Goal: Contribute content: Contribute content

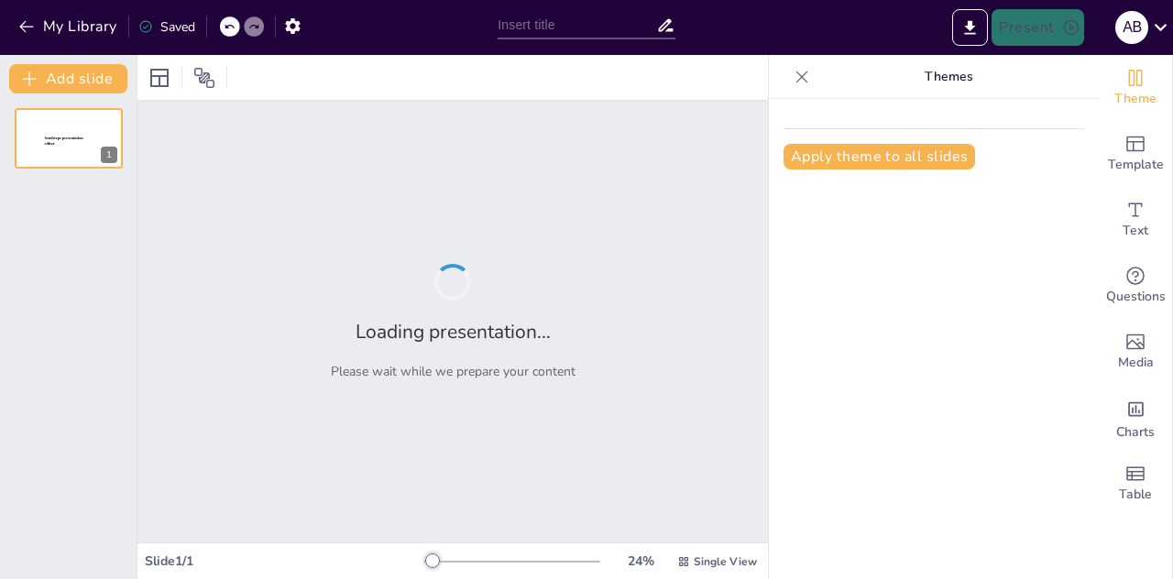
type input "t"
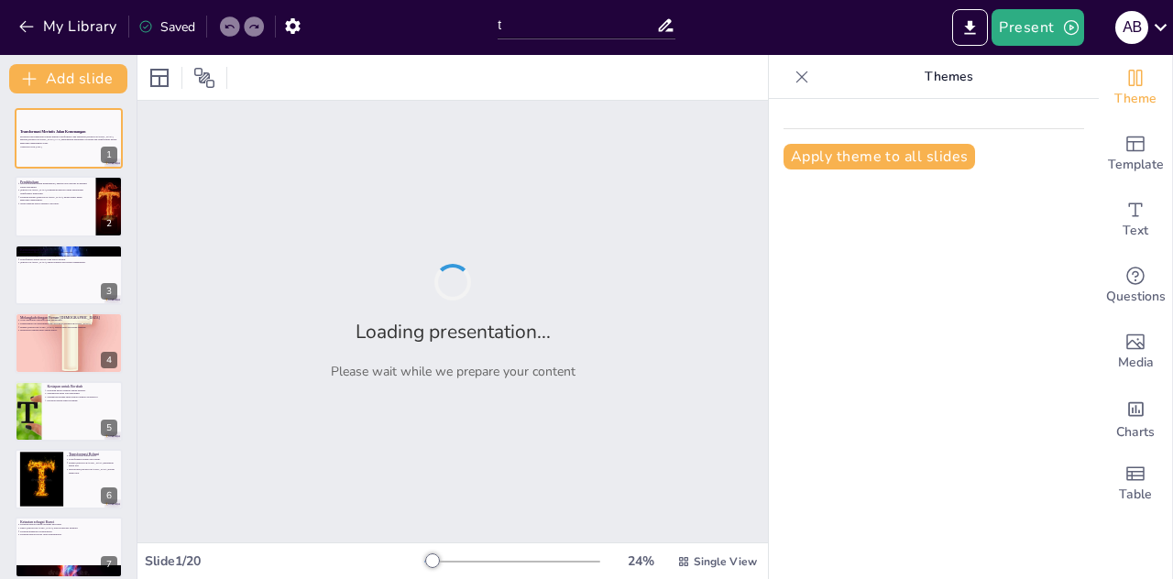
checkbox input "true"
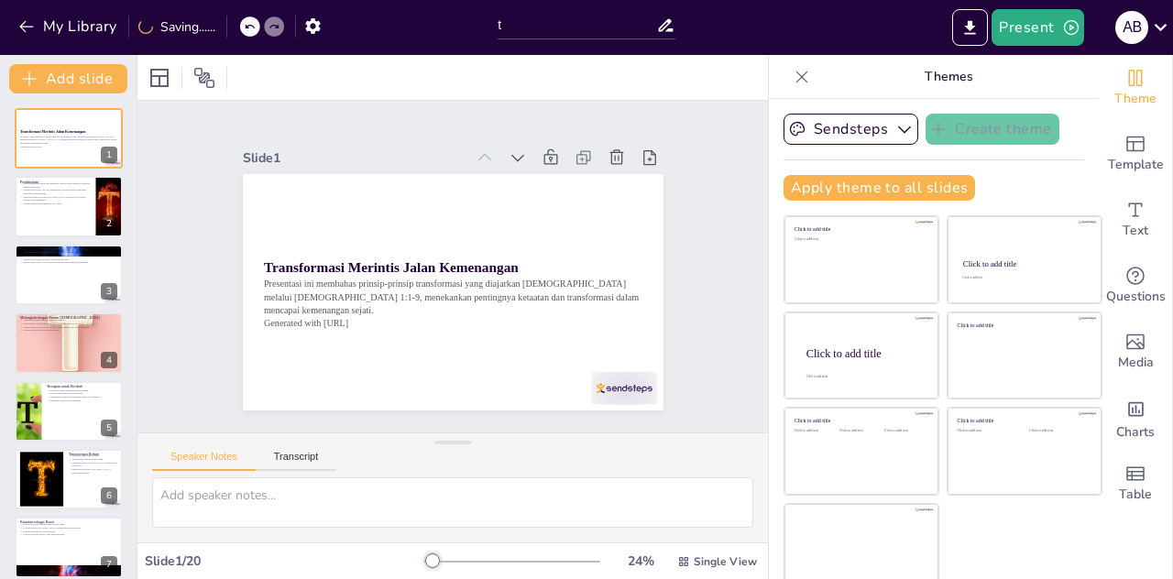
checkbox input "true"
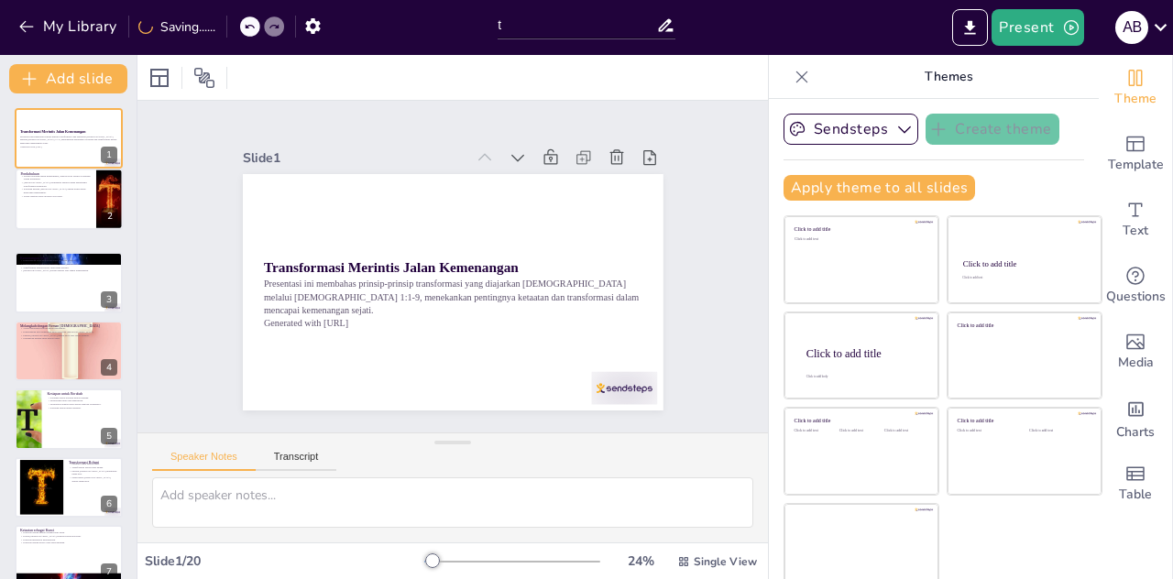
checkbox input "true"
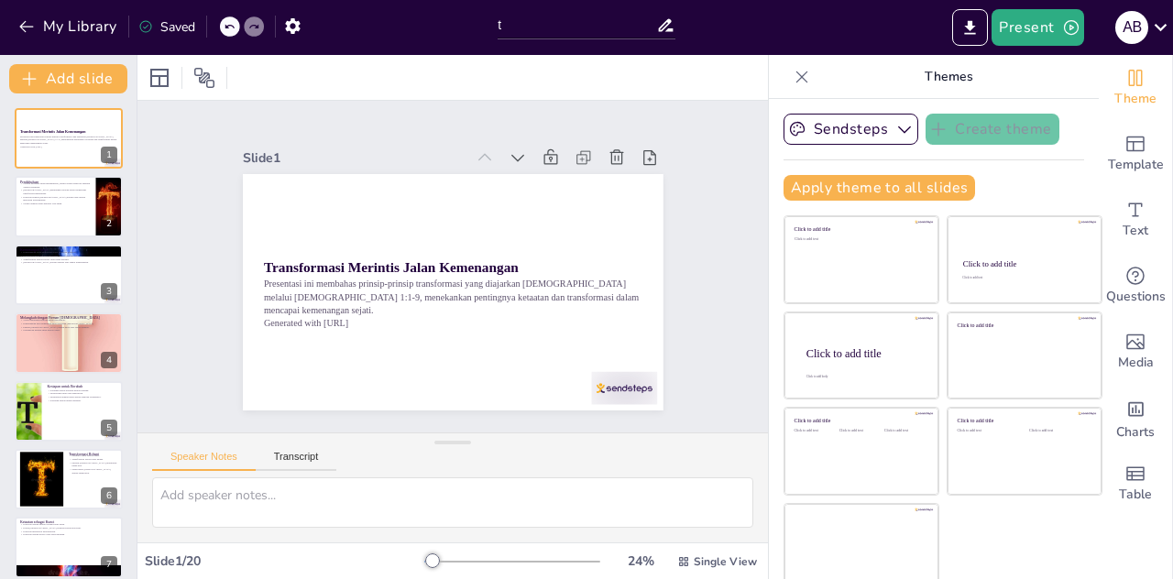
checkbox input "true"
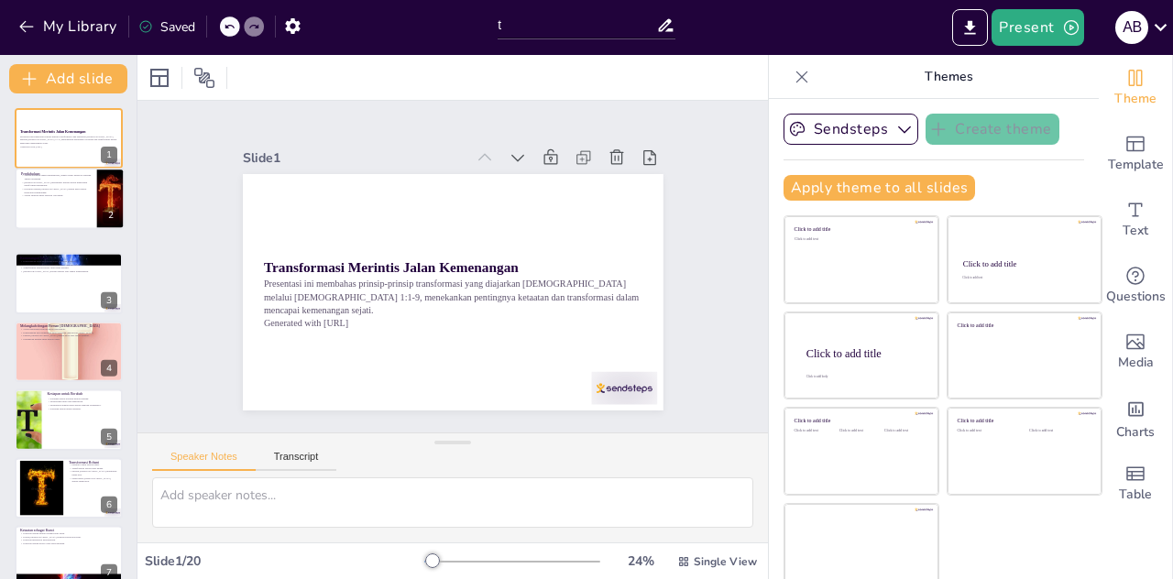
checkbox input "true"
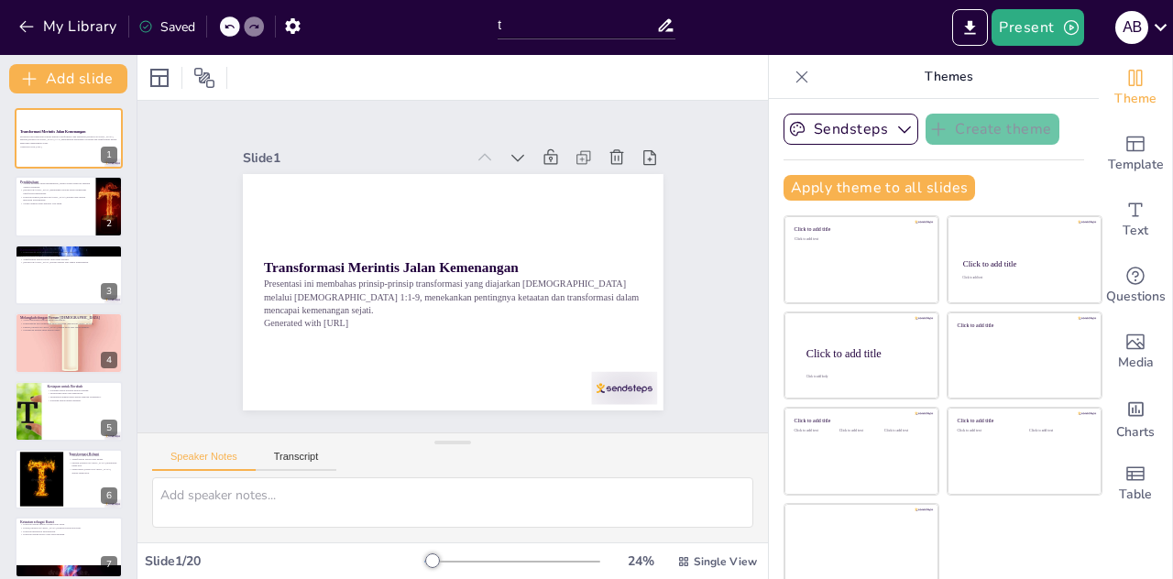
checkbox input "true"
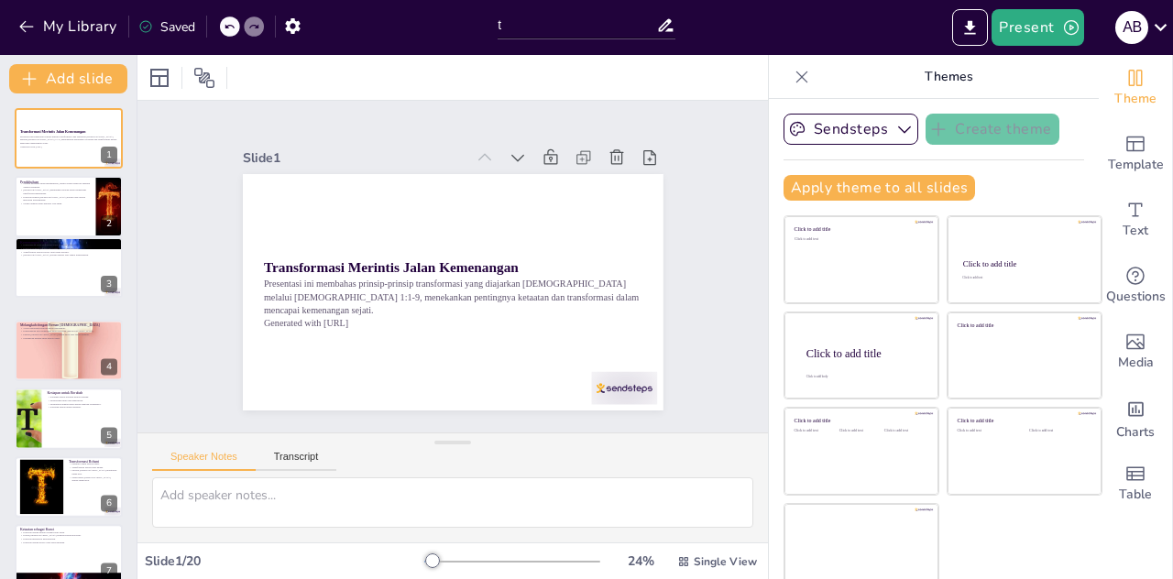
checkbox input "true"
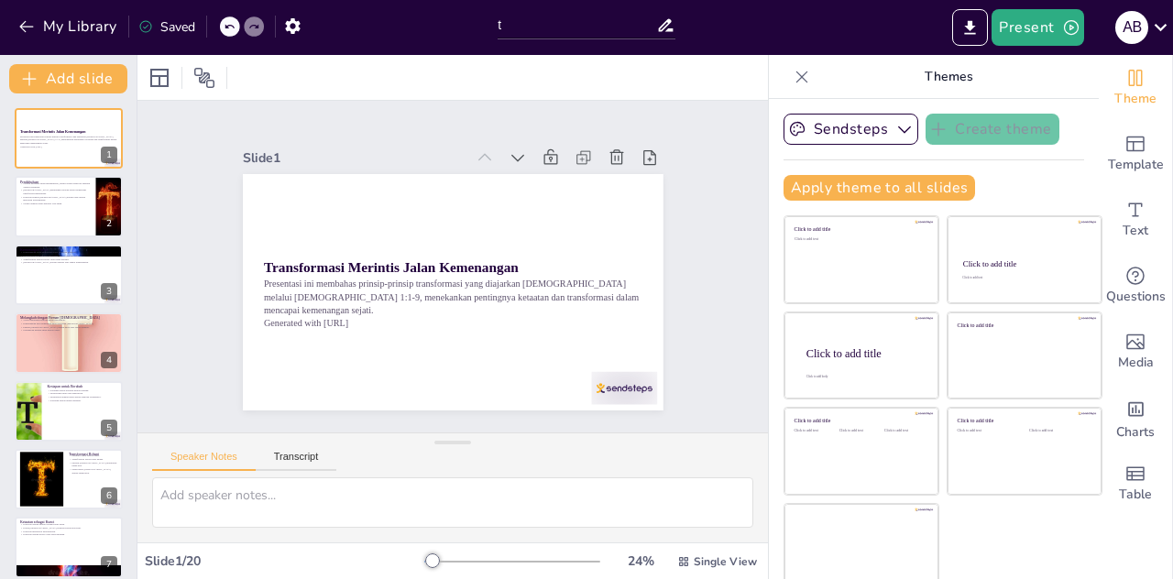
click at [34, 328] on p "Firman [DEMOGRAPHIC_DATA] adalah dasar dari setiap langkah." at bounding box center [68, 327] width 97 height 4
type textarea "Perintah [DEMOGRAPHIC_DATA] kepada [DEMOGRAPHIC_DATA] adalah panggilan untuk be…"
checkbox input "true"
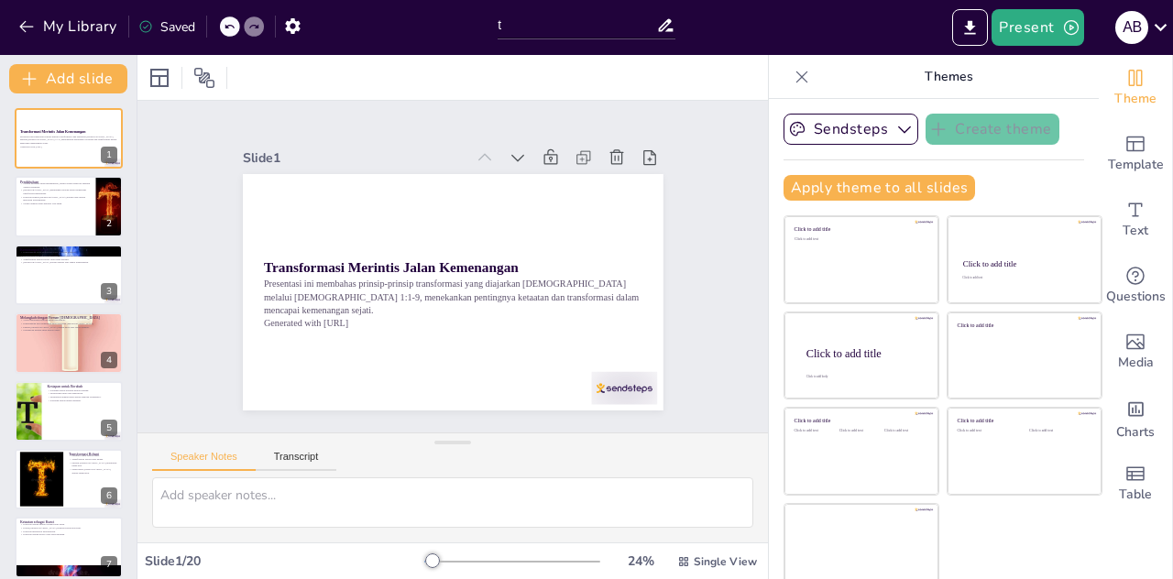
checkbox input "true"
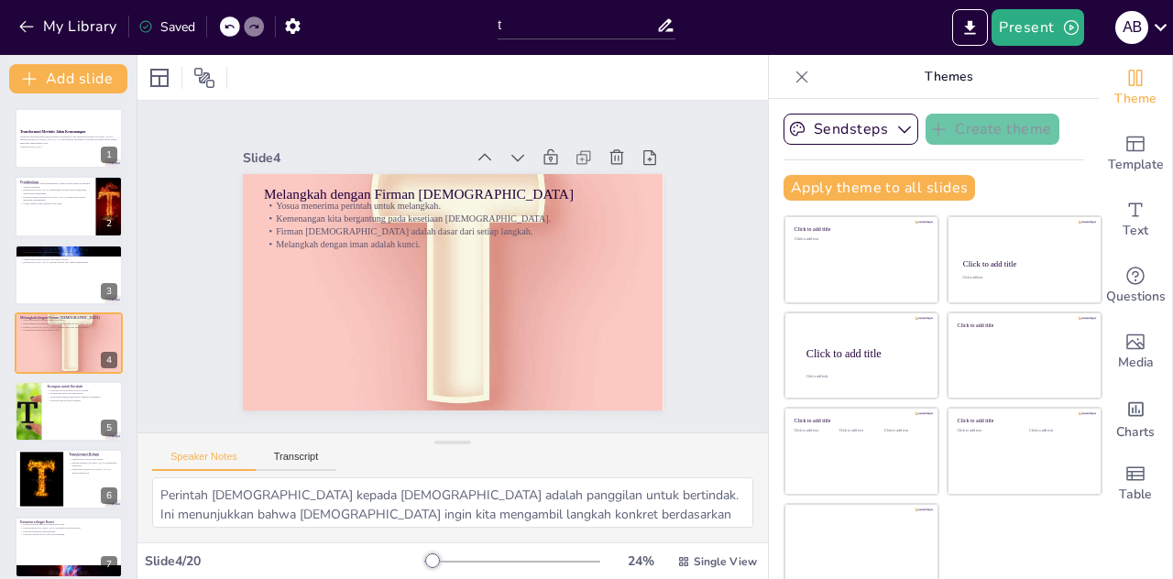
scroll to position [6, 0]
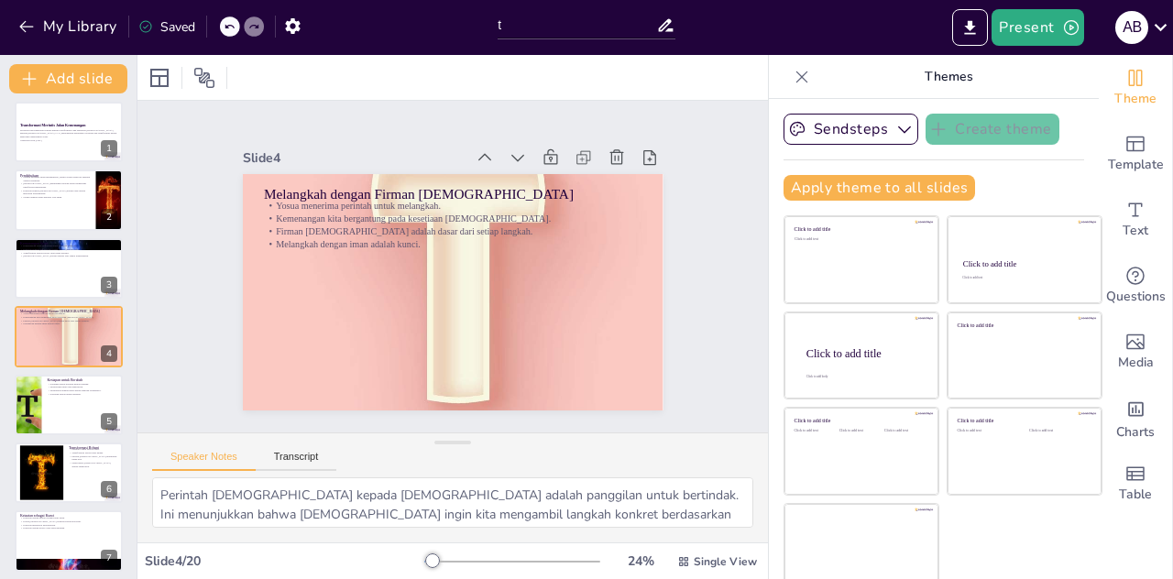
checkbox input "true"
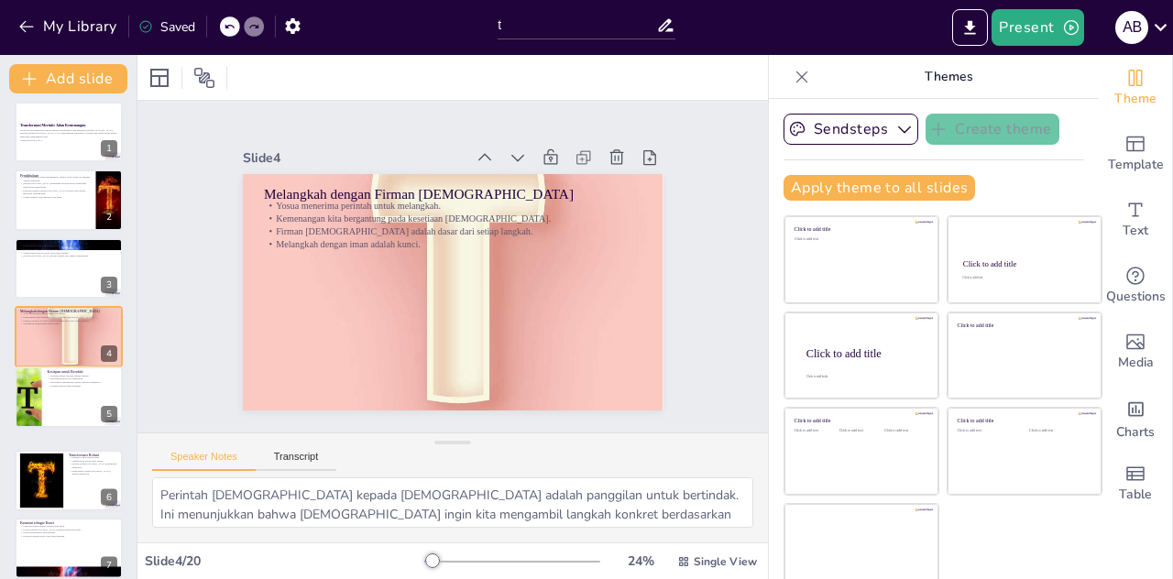
checkbox input "true"
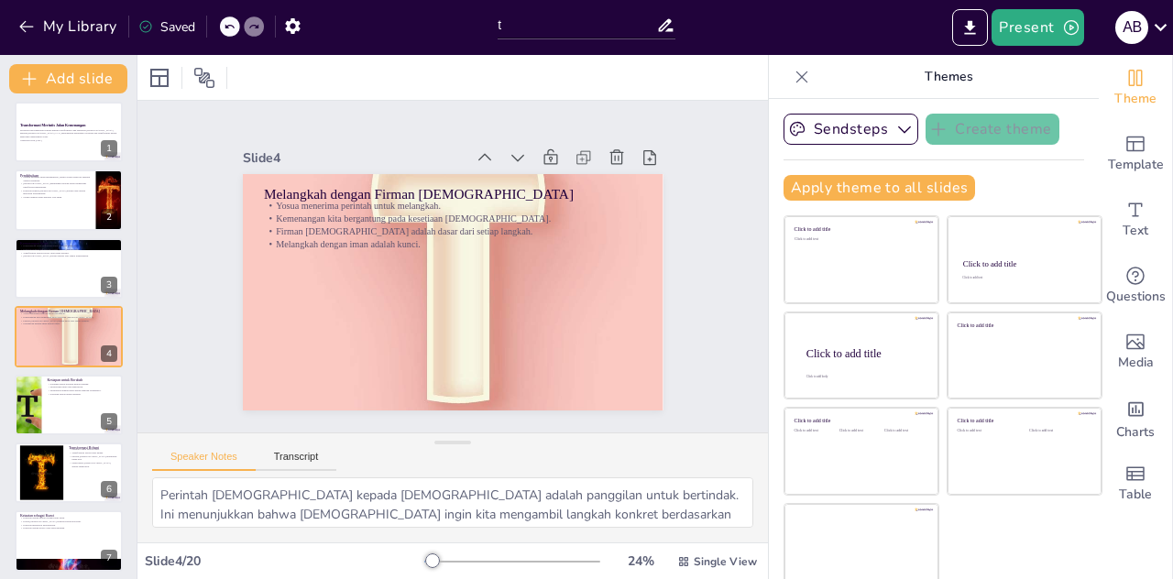
checkbox input "true"
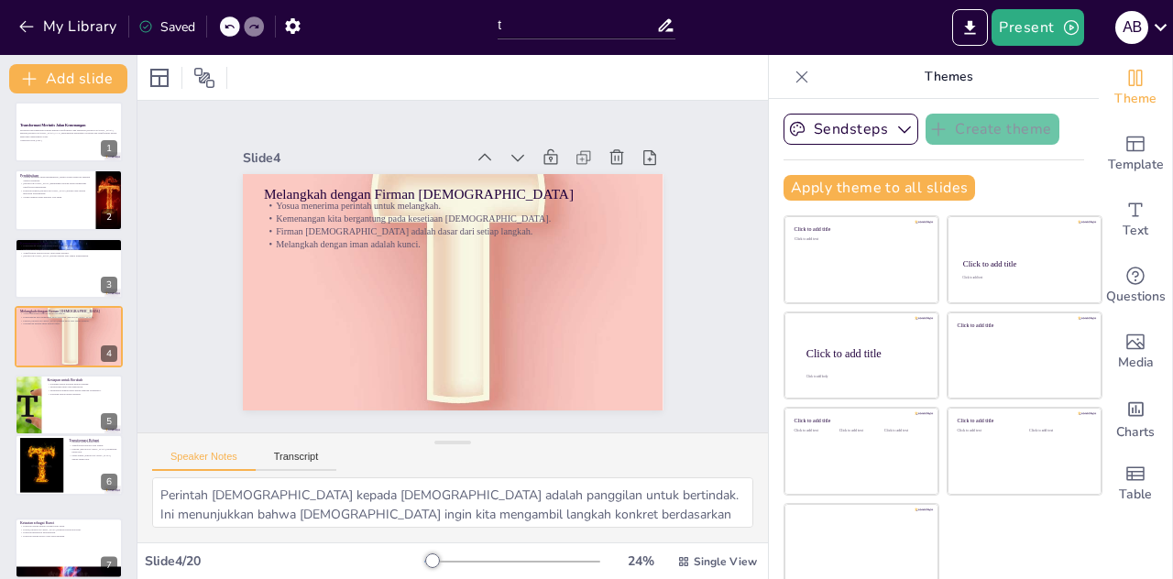
checkbox input "true"
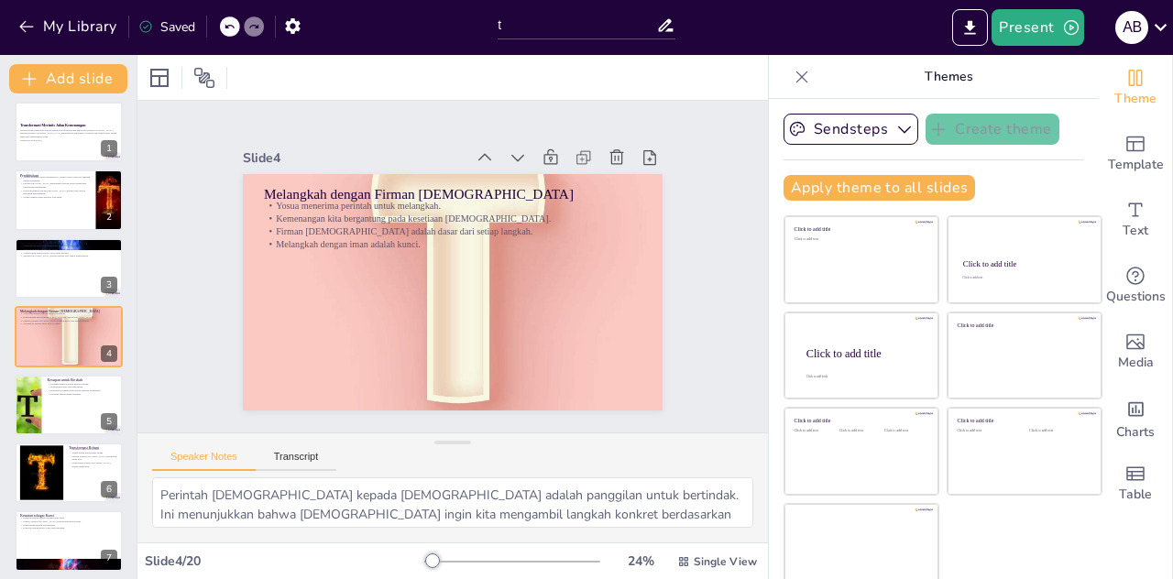
checkbox input "true"
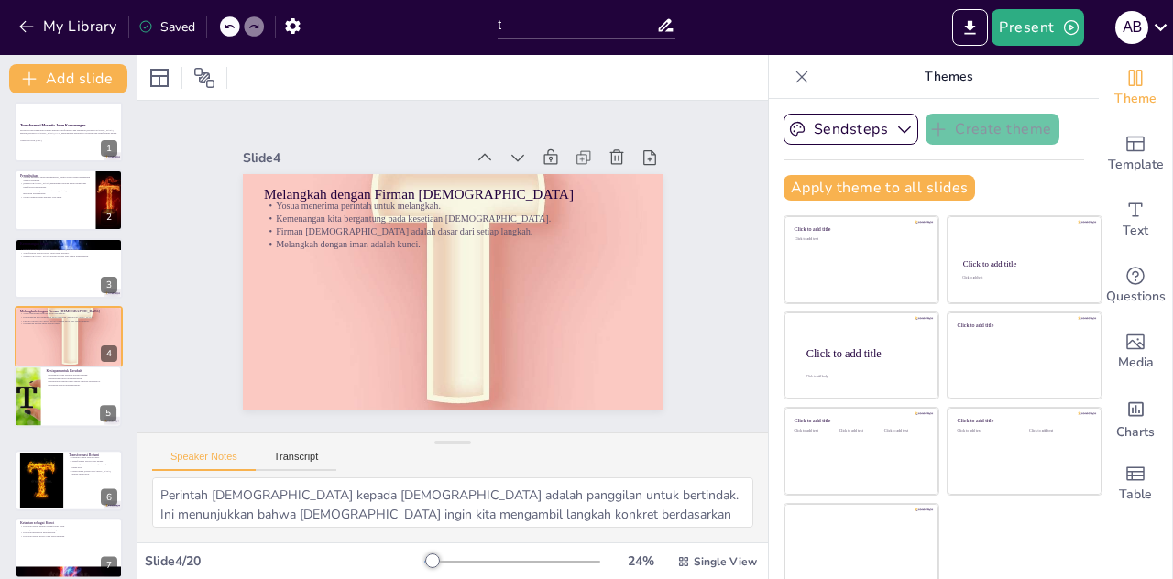
checkbox input "true"
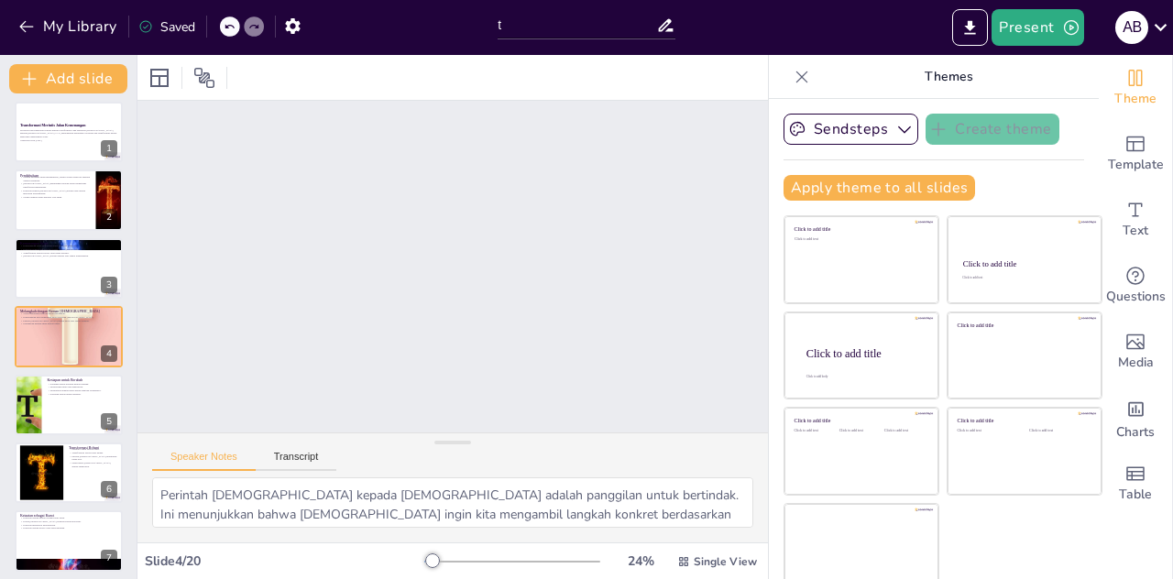
click at [311, 453] on button "Transcript" at bounding box center [297, 461] width 82 height 20
checkbox input "true"
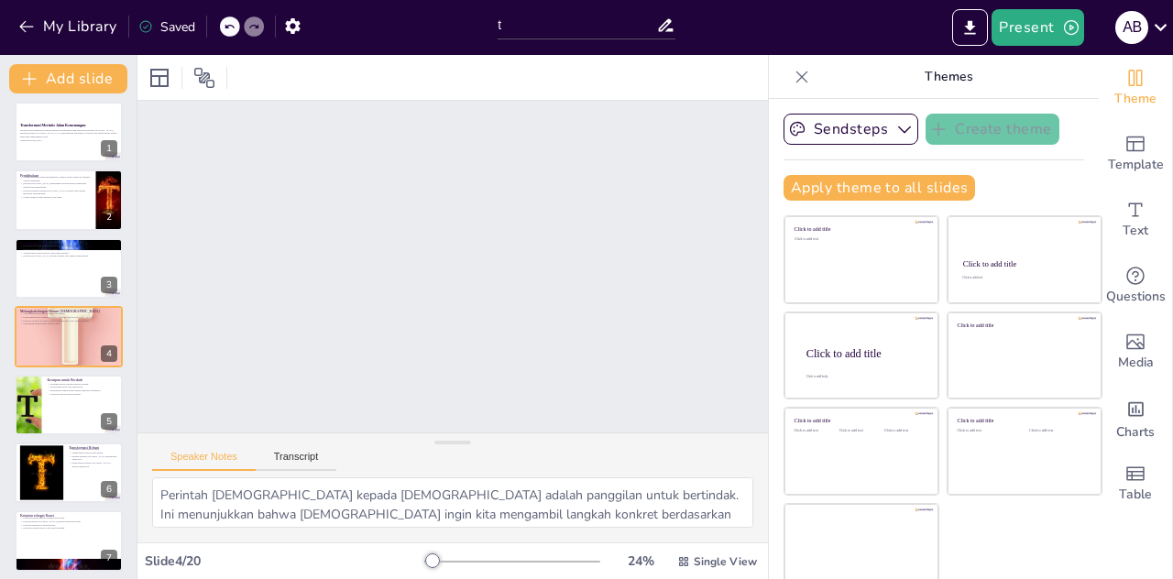
checkbox input "true"
click at [195, 454] on button "Speaker Notes" at bounding box center [204, 461] width 104 height 20
click at [52, 196] on p "Setiap langkah harus didasari oleh iman." at bounding box center [55, 197] width 71 height 4
checkbox input "true"
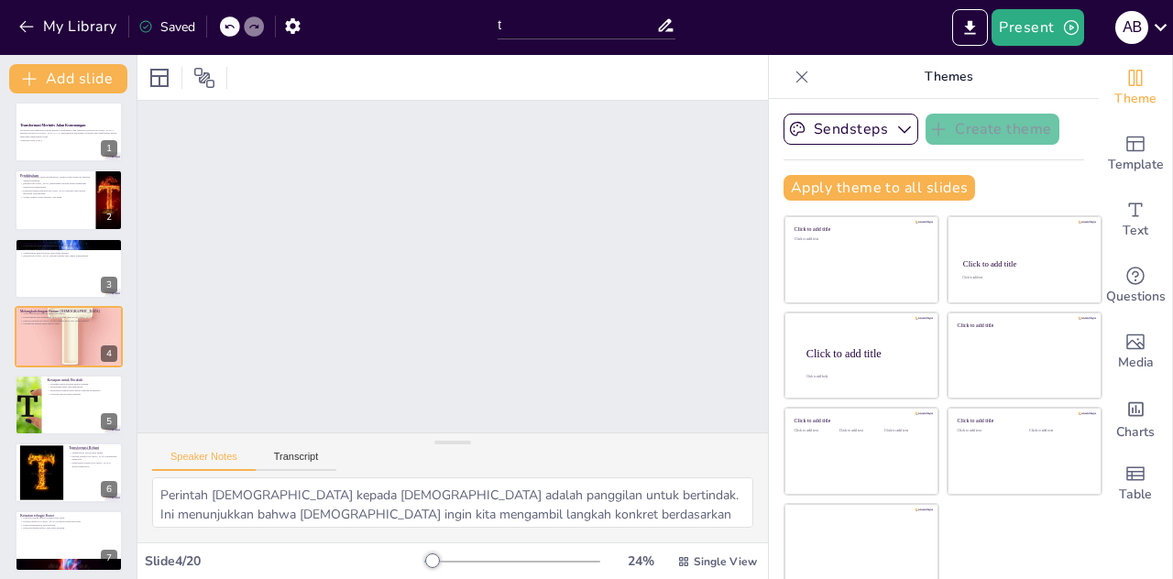
checkbox input "true"
type textarea "Setelah bertahun-tahun mengembara, bangsa [DEMOGRAPHIC_DATA] akhirnya tiba di a…"
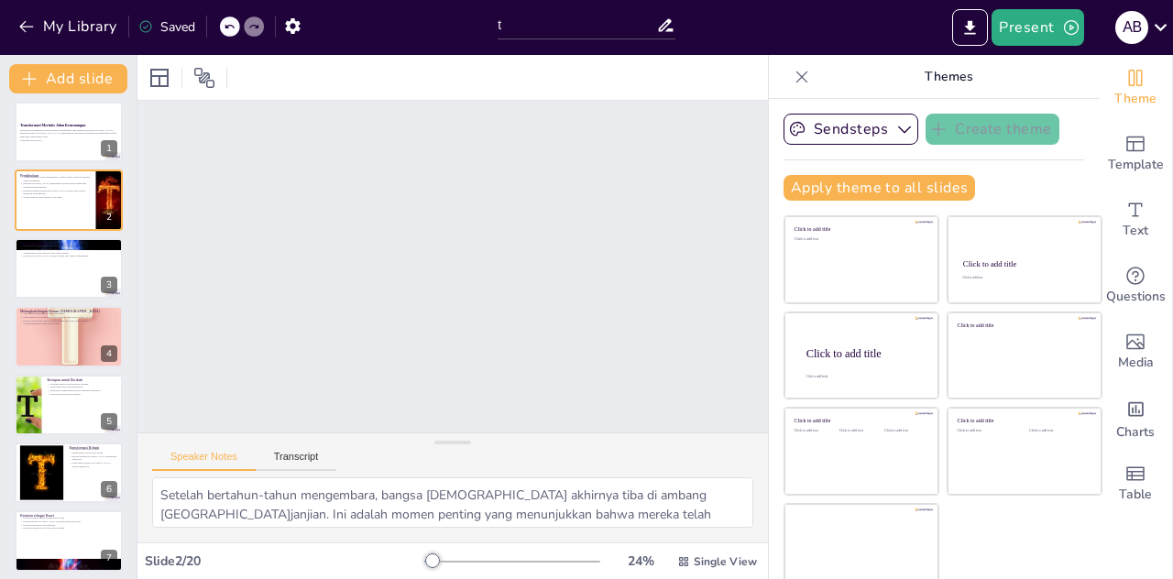
scroll to position [0, 0]
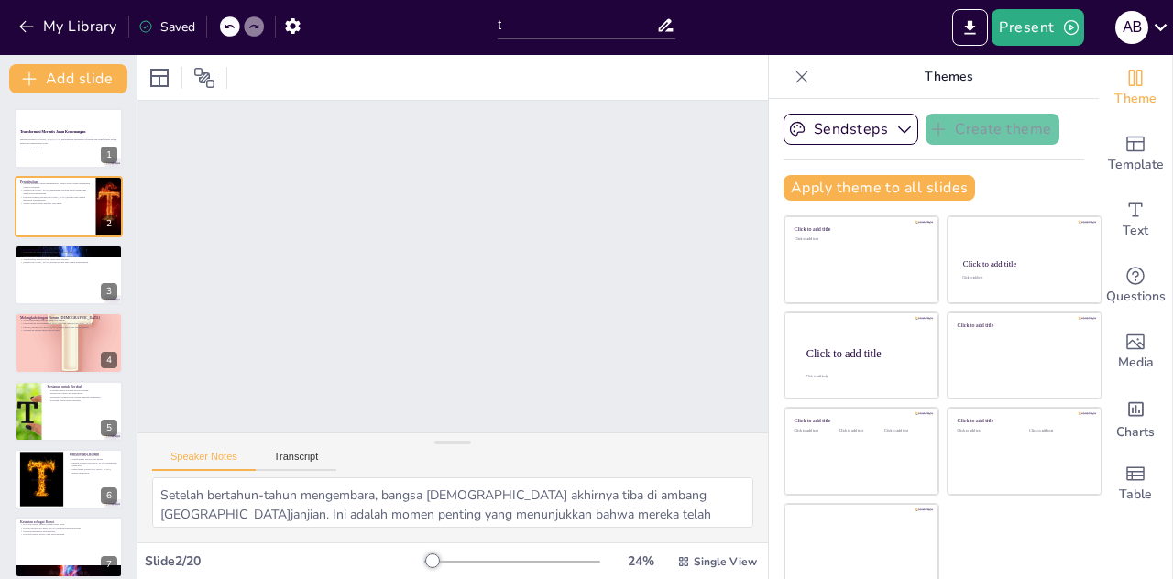
click at [36, 144] on p "Presentasi ini membahas prinsip-prinsip transformasi yang diajarkan [DEMOGRAPHI…" at bounding box center [68, 140] width 97 height 10
checkbox input "true"
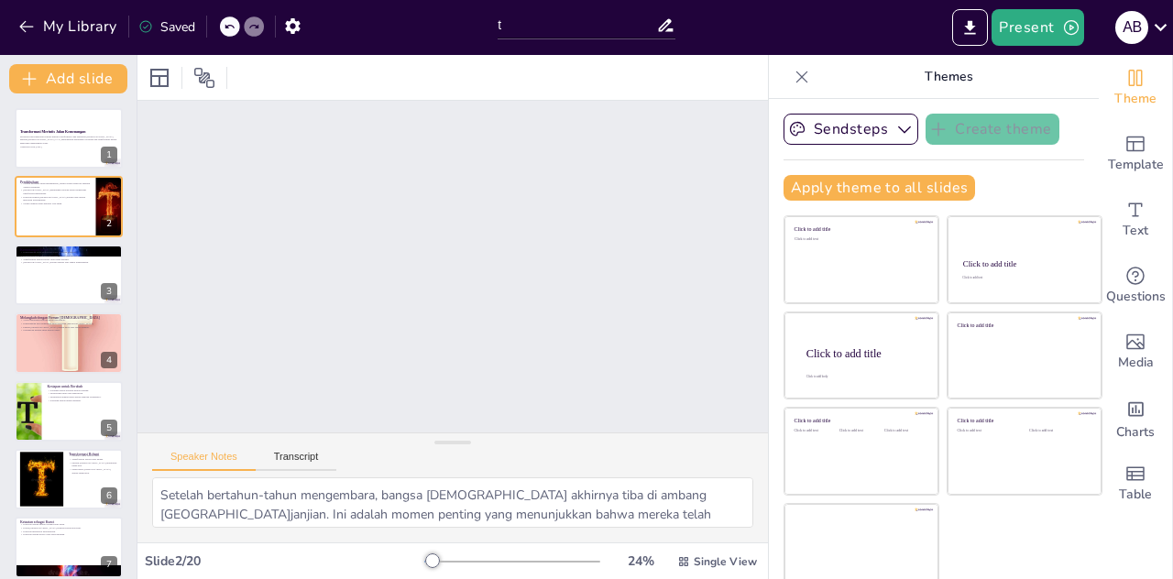
checkbox input "true"
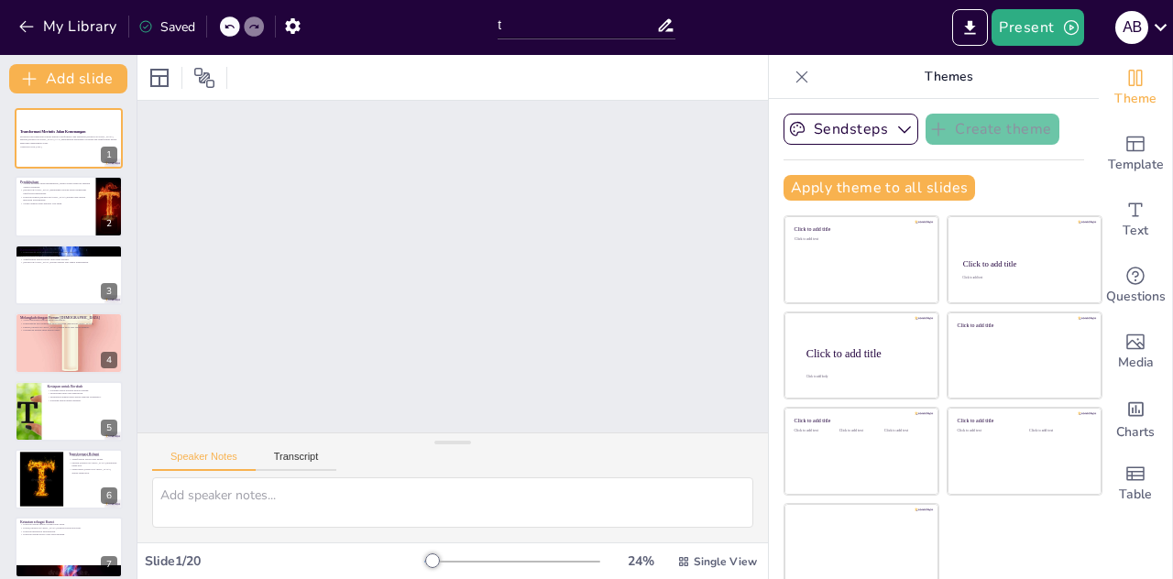
checkbox input "true"
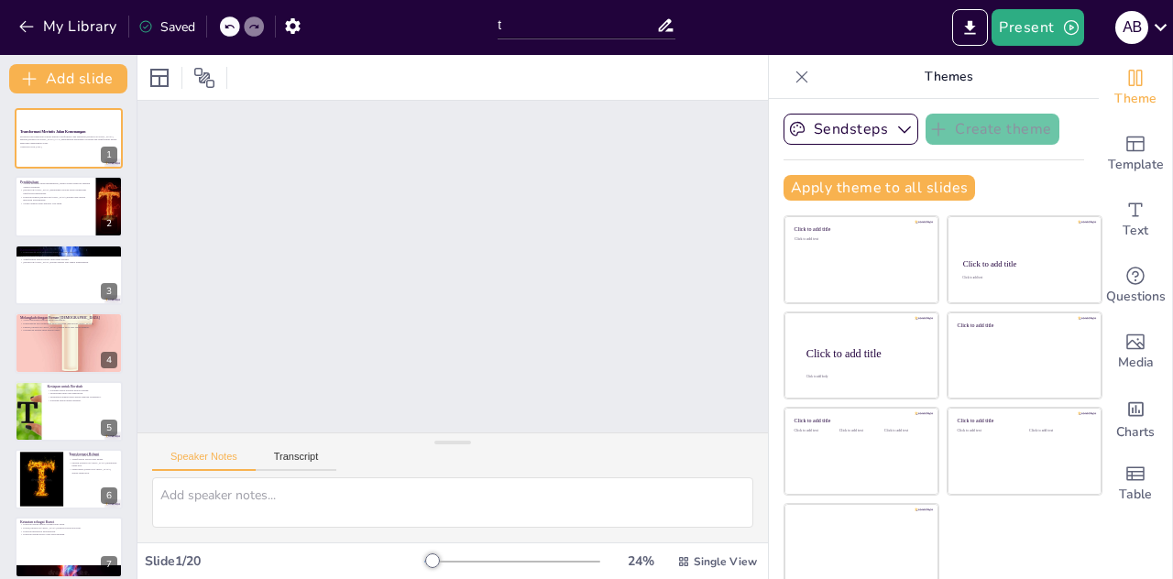
checkbox input "true"
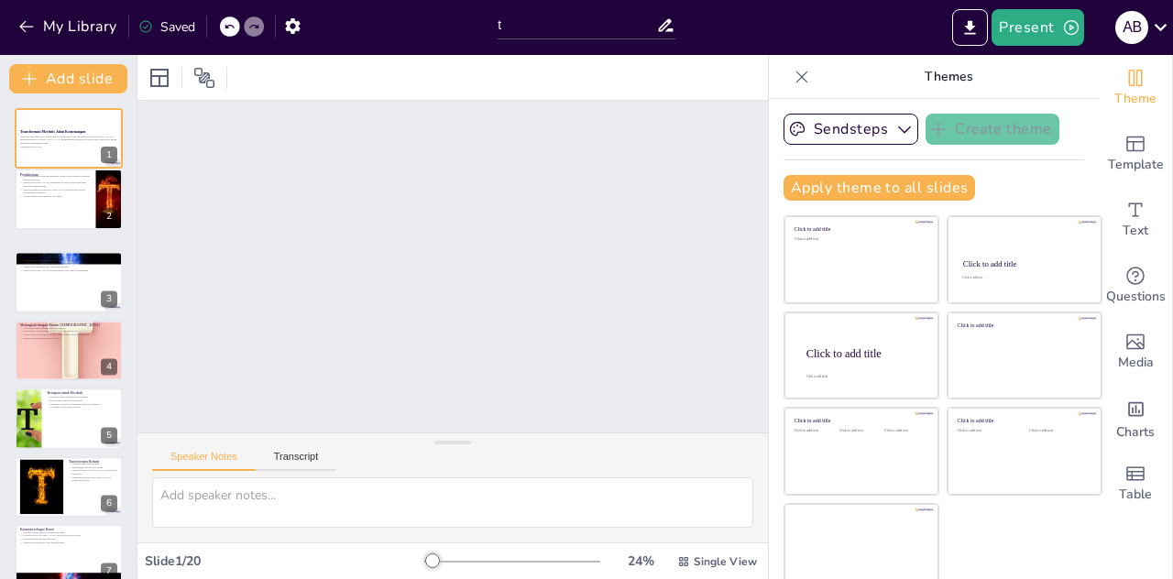
checkbox input "true"
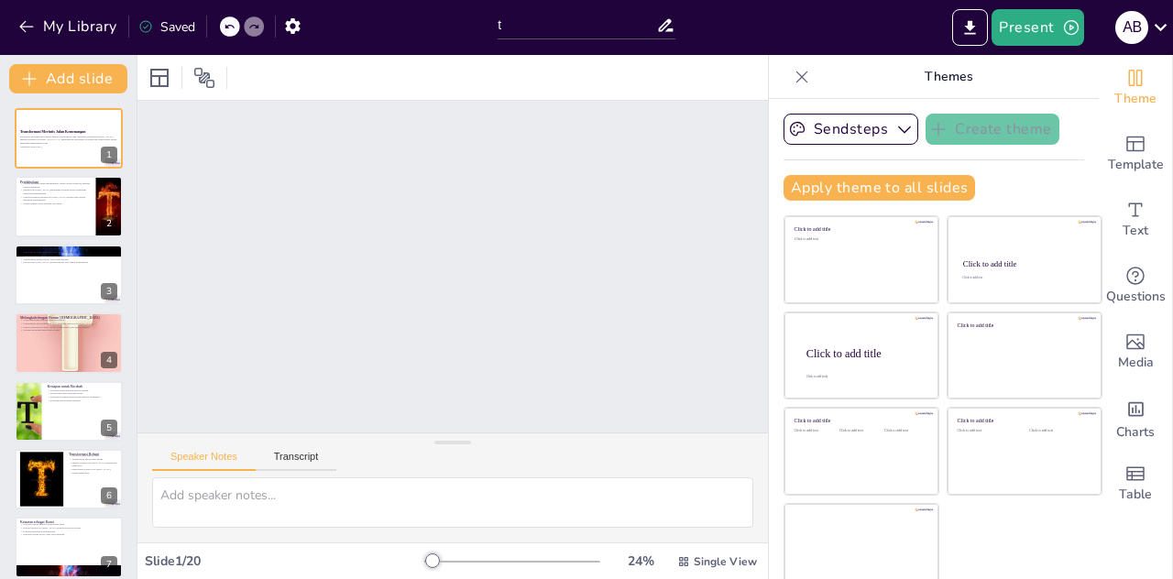
click at [1046, 23] on button "Present" at bounding box center [1037, 27] width 92 height 37
checkbox input "true"
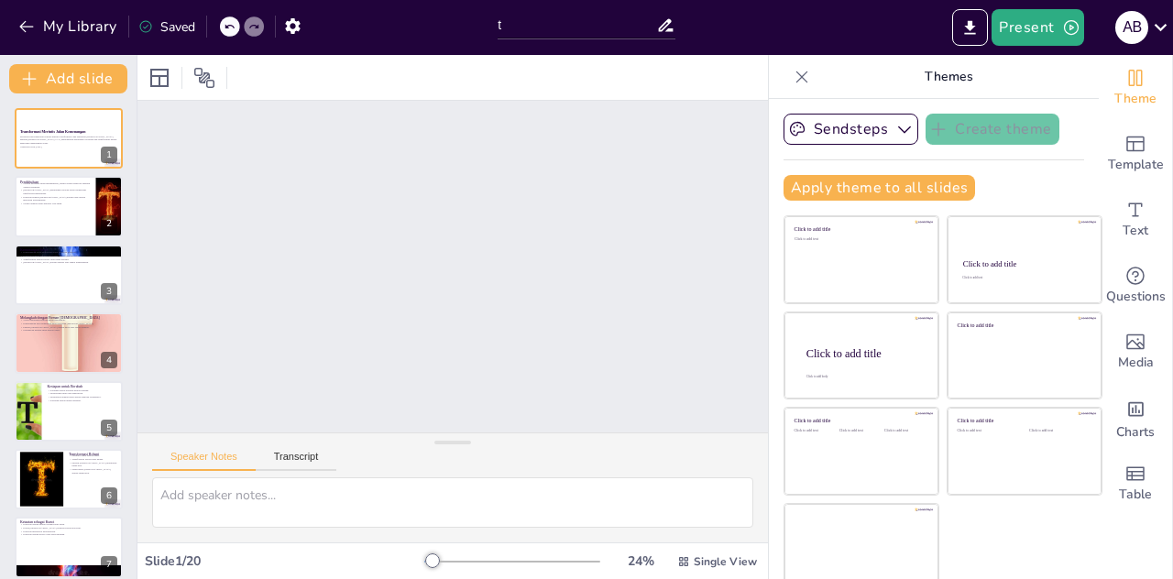
checkbox input "true"
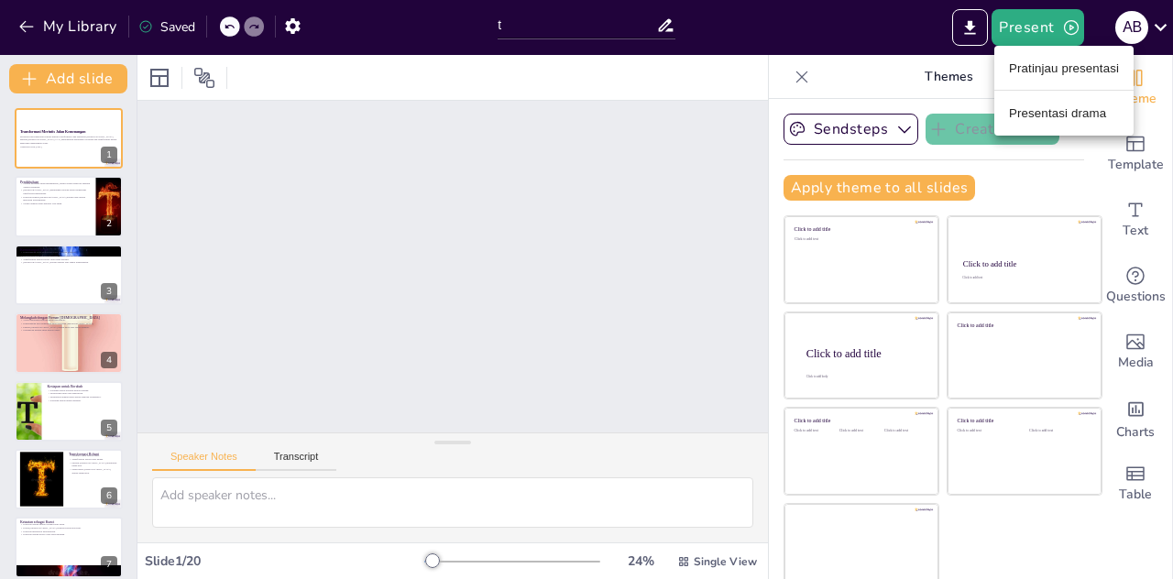
click at [1086, 71] on font "Pratinjau presentasi" at bounding box center [1064, 68] width 110 height 14
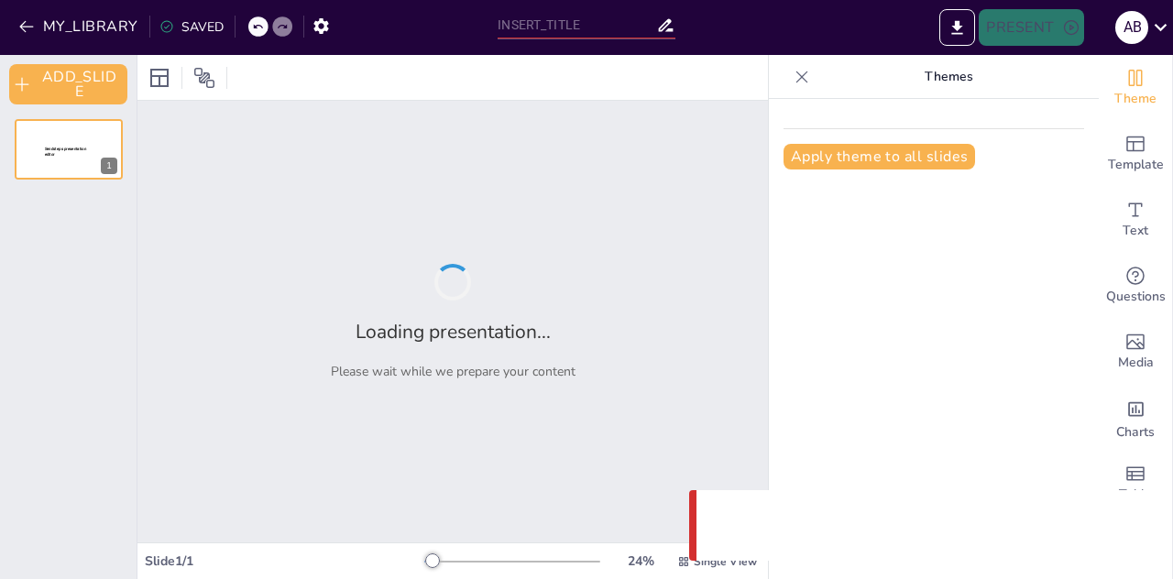
type input "t"
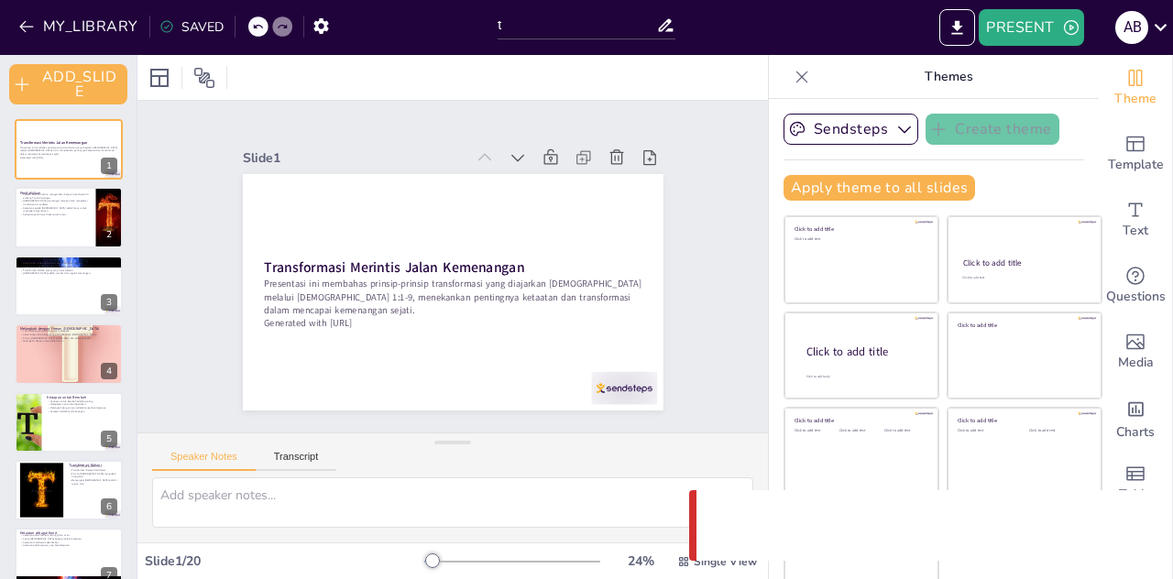
checkbox input "true"
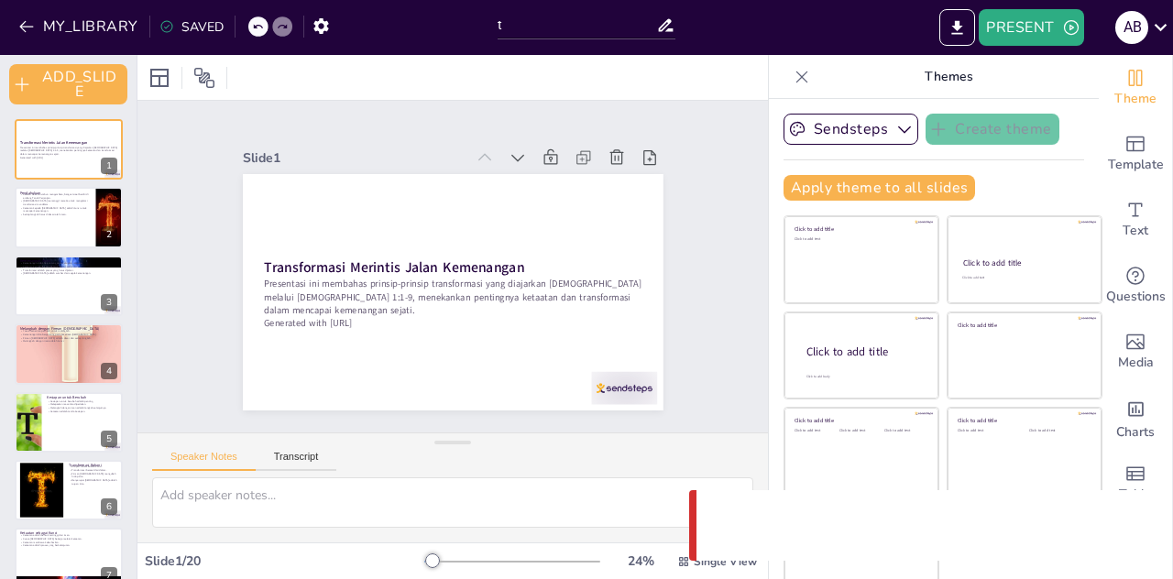
checkbox input "true"
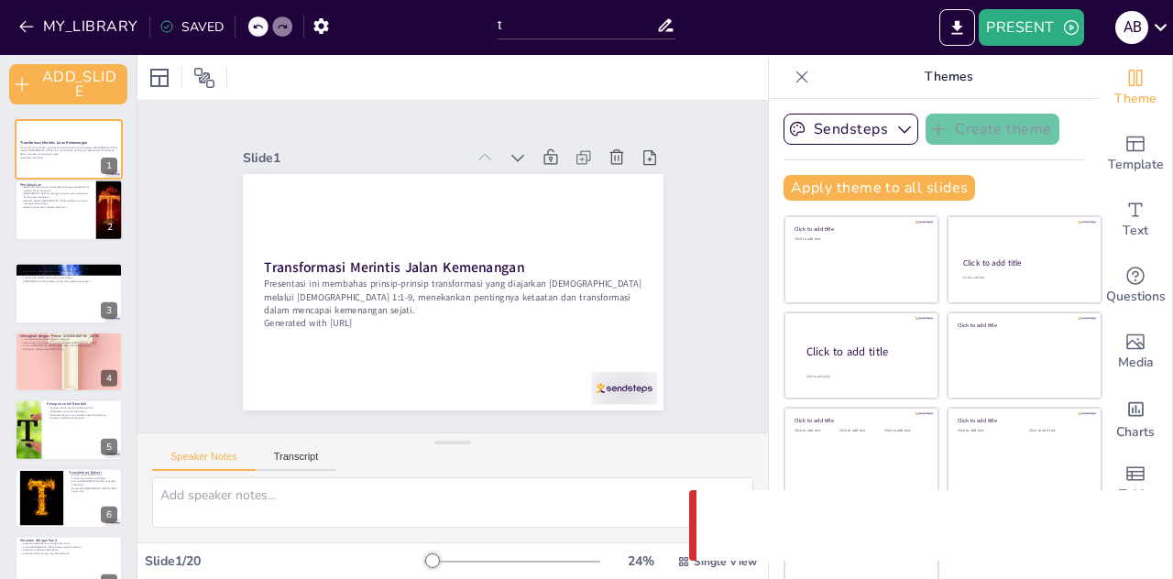
checkbox input "true"
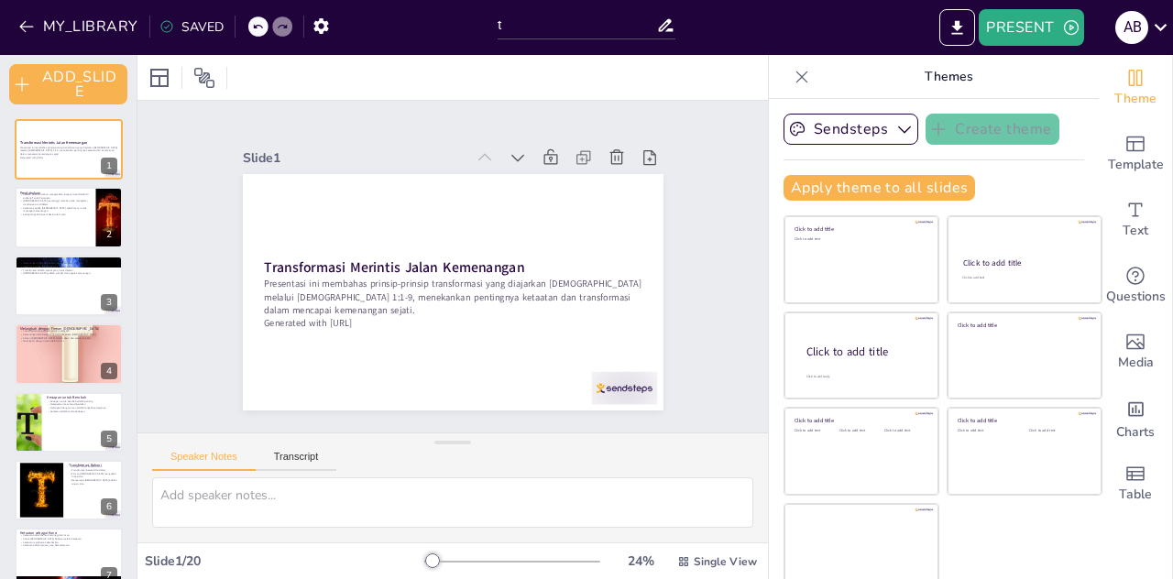
checkbox input "true"
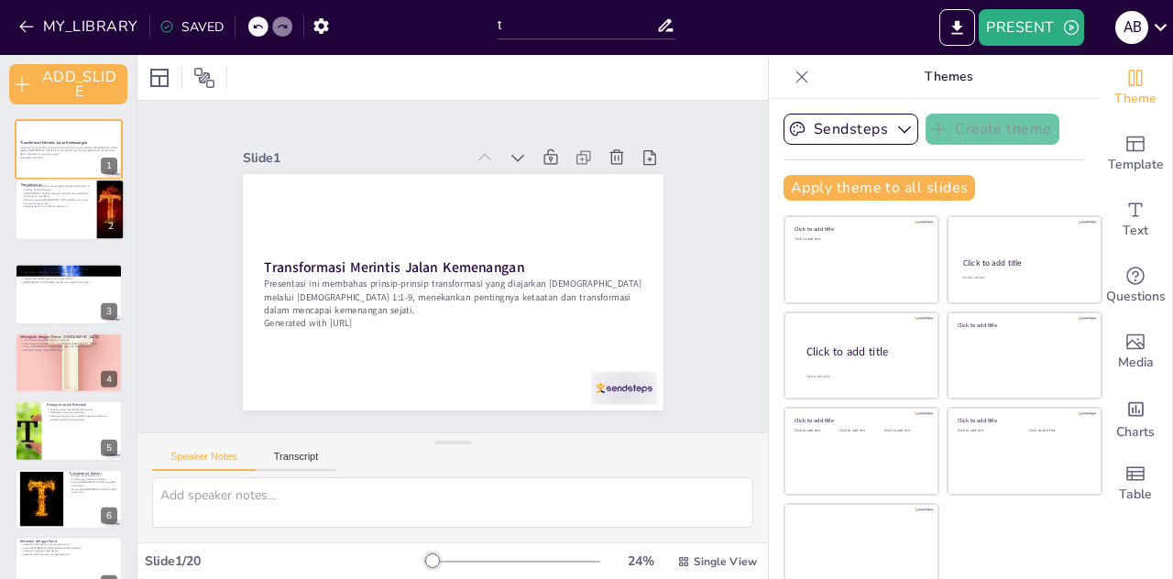
checkbox input "true"
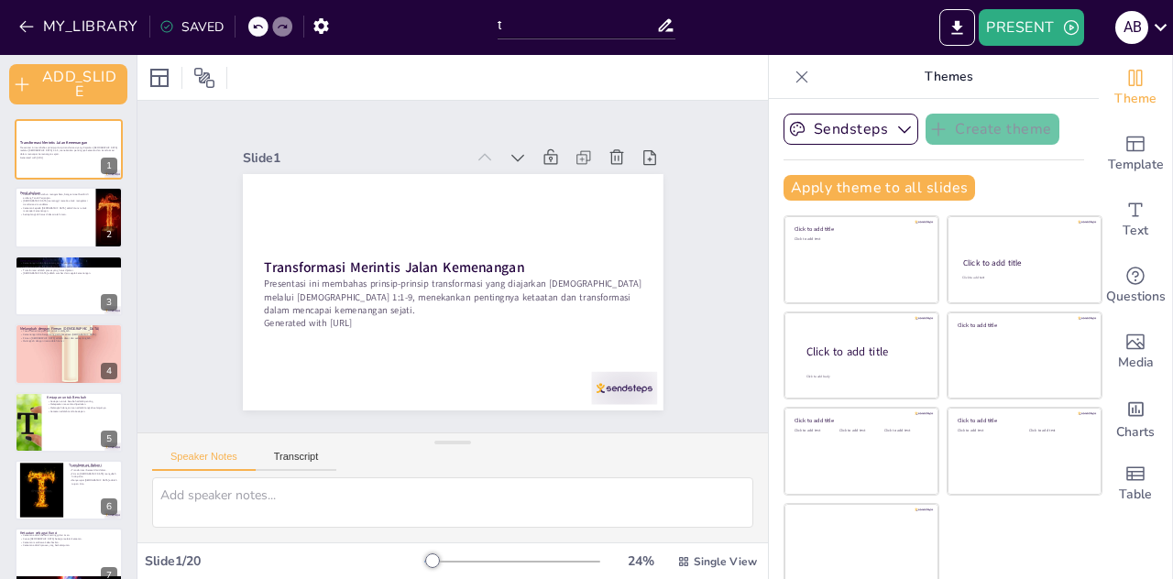
click at [38, 214] on p "Setiap langkah harus didasari oleh iman." at bounding box center [55, 215] width 71 height 4
type textarea "Setelah bertahun-tahun mengembara, bangsa [DEMOGRAPHIC_DATA] akhirnya tiba di a…"
checkbox input "true"
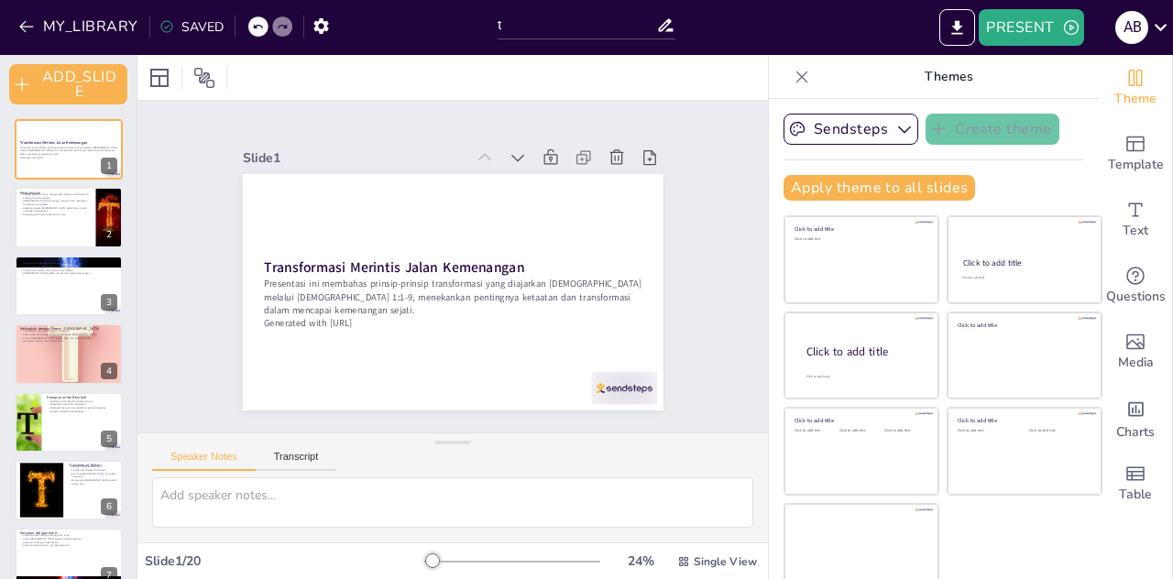
checkbox input "true"
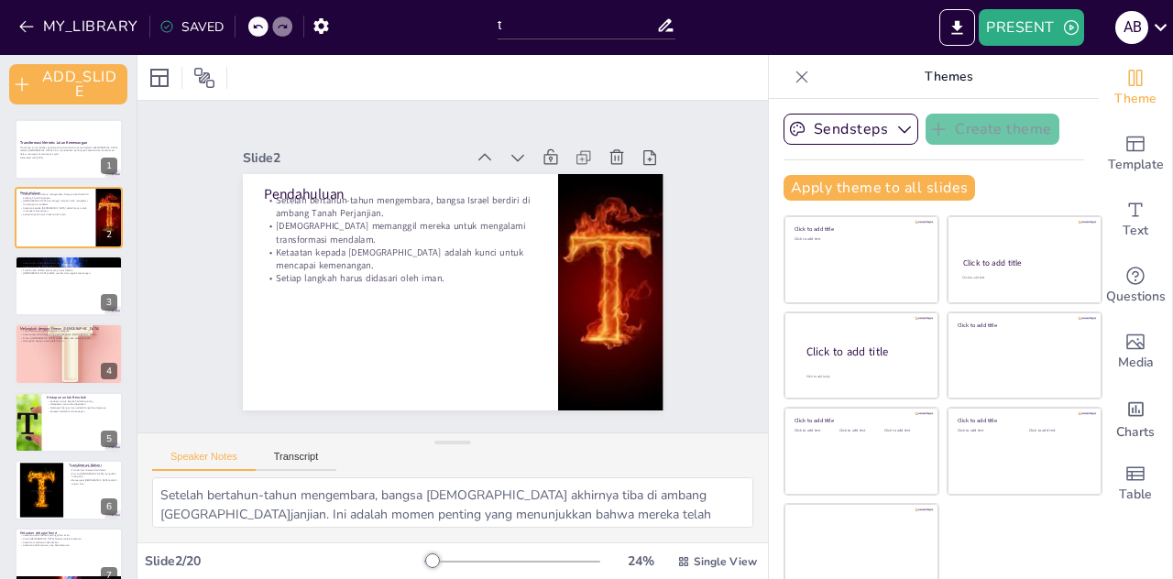
checkbox input "true"
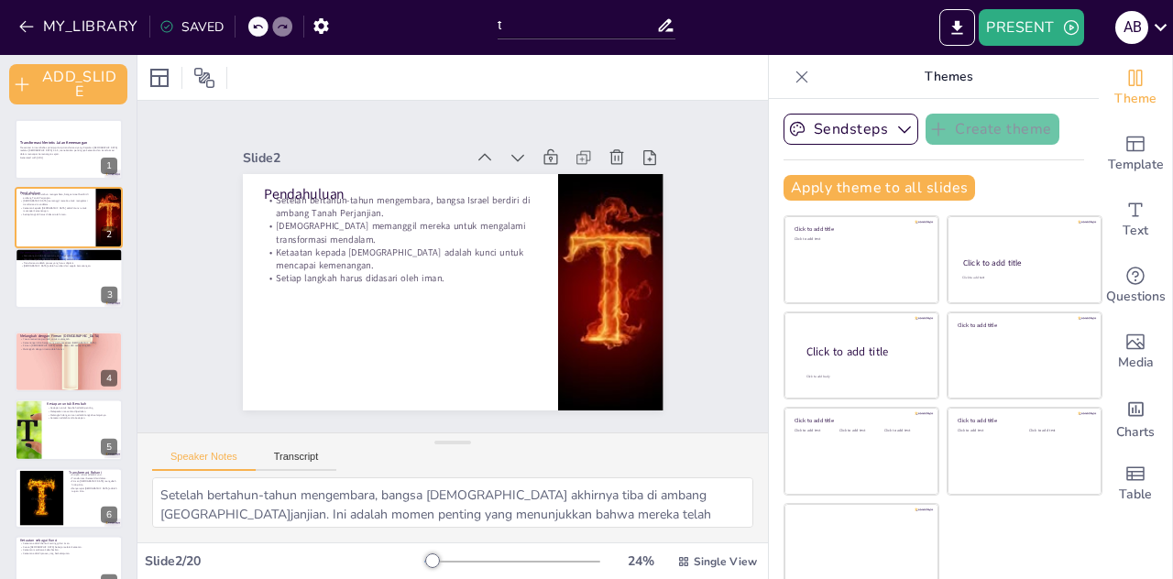
checkbox input "true"
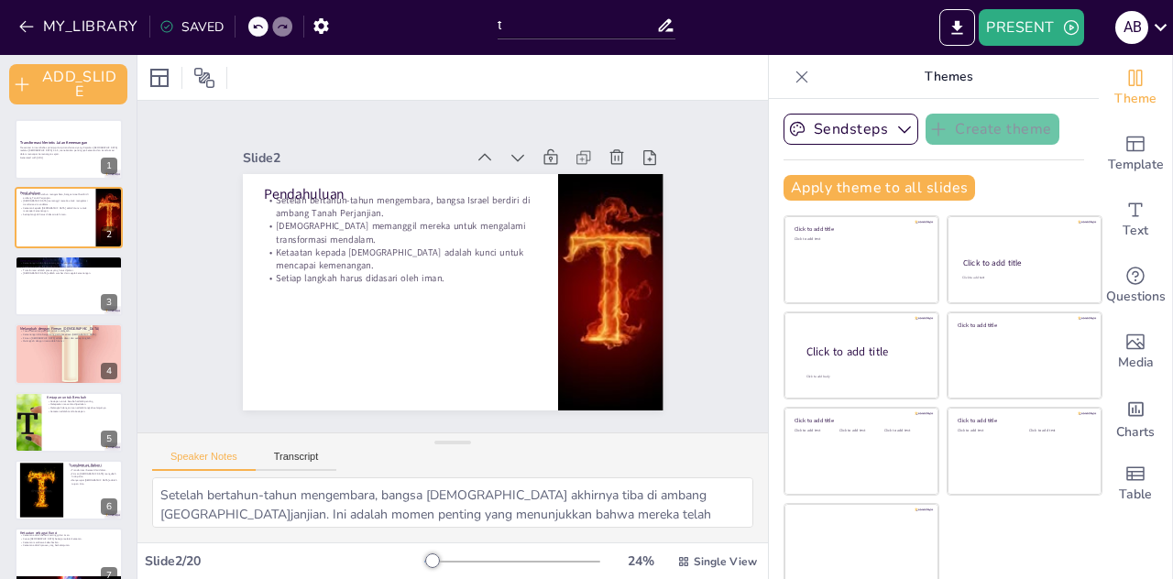
checkbox input "true"
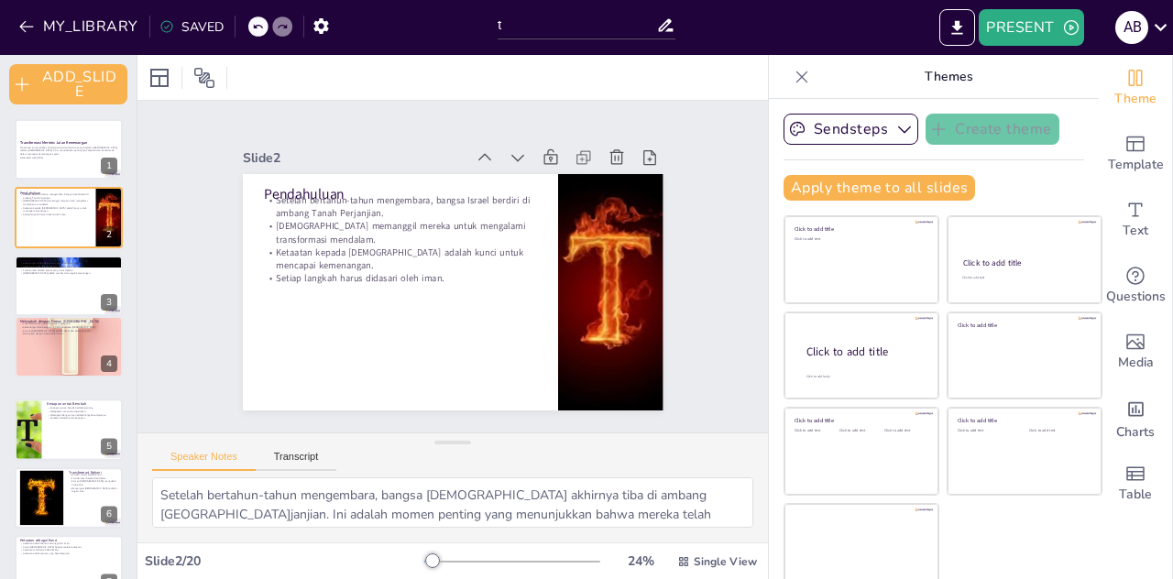
checkbox input "true"
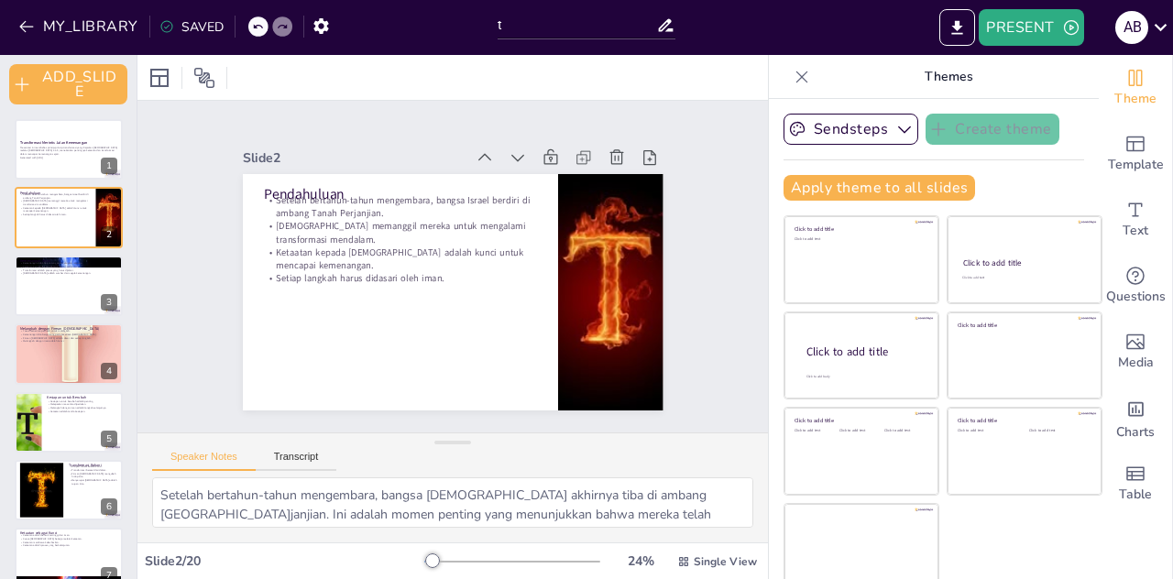
checkbox input "true"
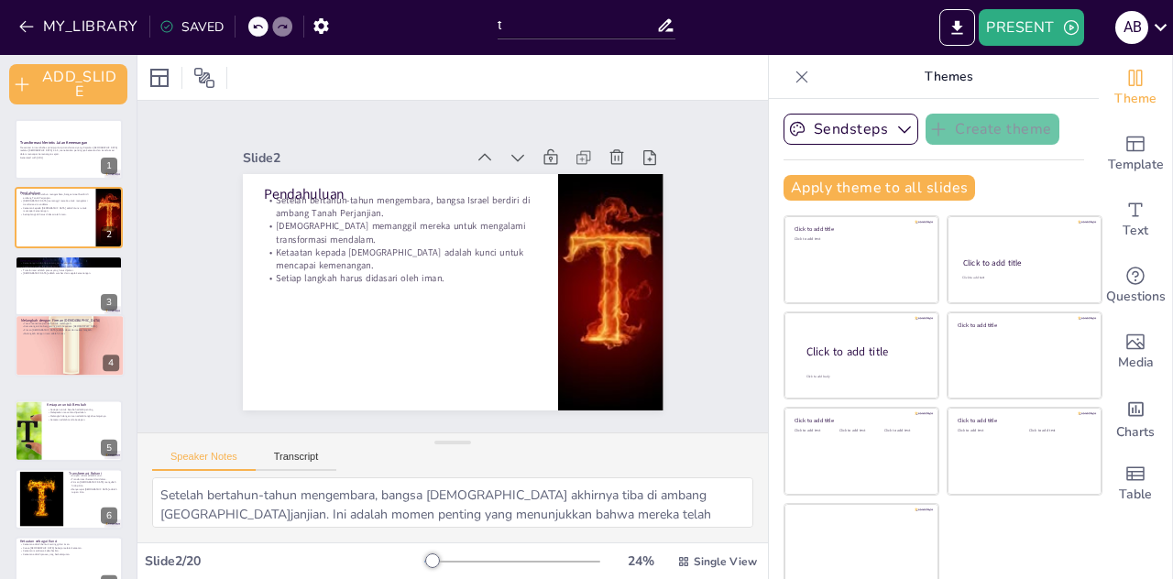
click at [40, 359] on div at bounding box center [70, 346] width 108 height 162
type textarea "Perintah [DEMOGRAPHIC_DATA] kepada [DEMOGRAPHIC_DATA] adalah panggilan untuk be…"
checkbox input "true"
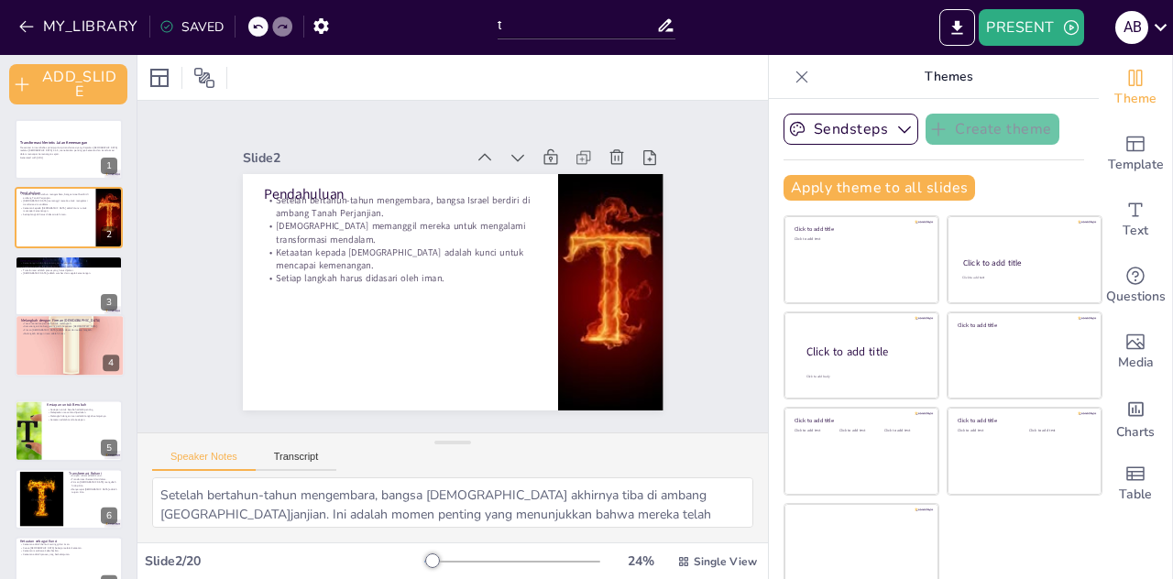
checkbox input "true"
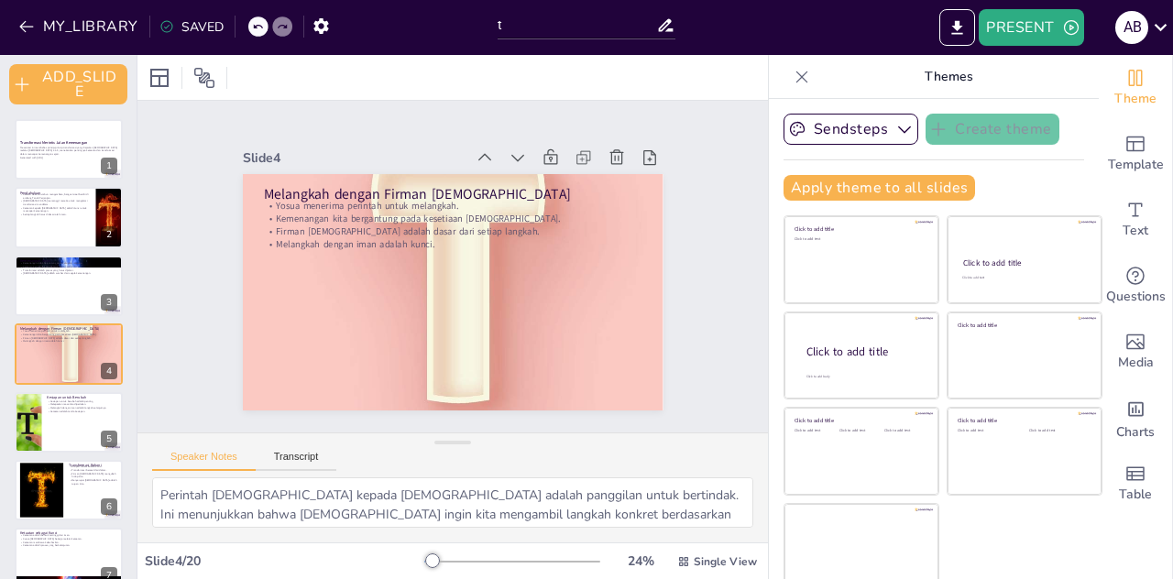
scroll to position [4, 0]
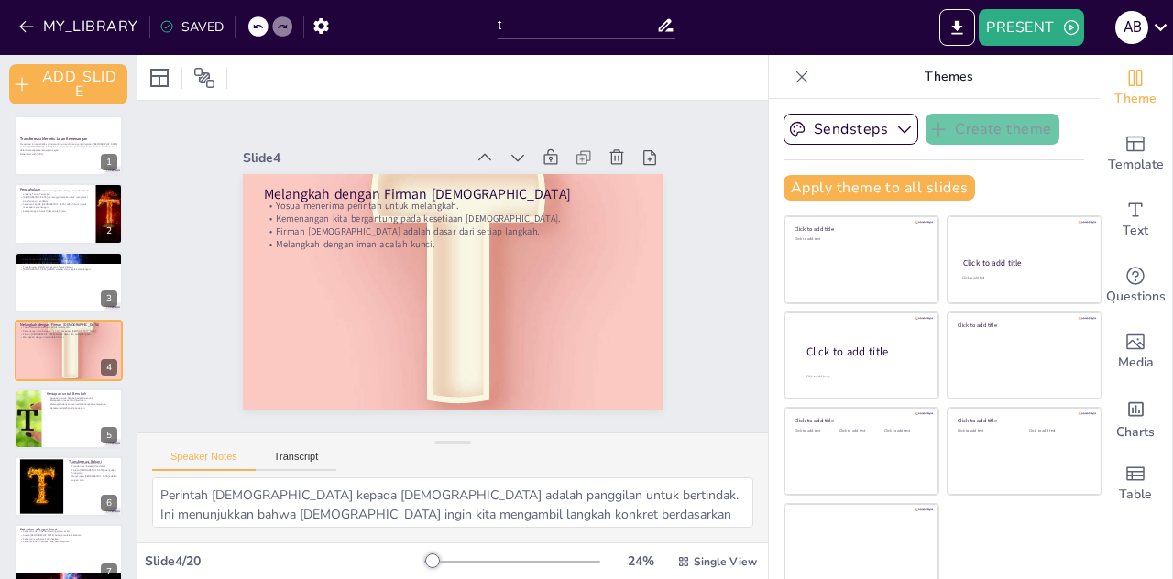
click at [36, 415] on div at bounding box center [28, 418] width 60 height 60
click at [45, 459] on div at bounding box center [42, 486] width 55 height 55
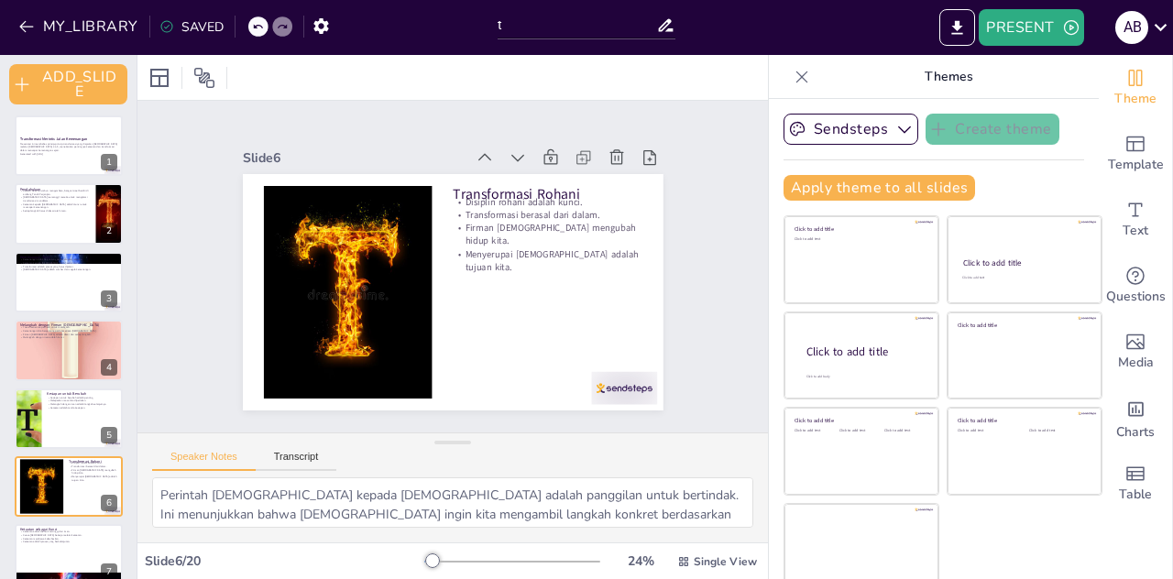
type textarea "Disiplin rohani seperti membaca dan merenungkan Firman [DEMOGRAPHIC_DATA] adala…"
checkbox input "true"
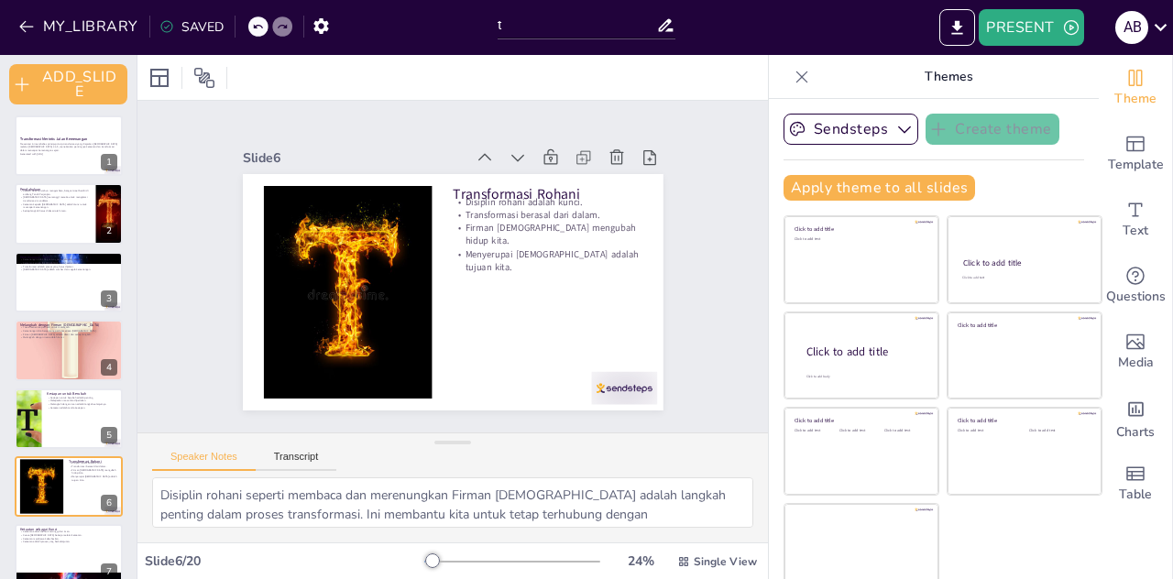
checkbox input "true"
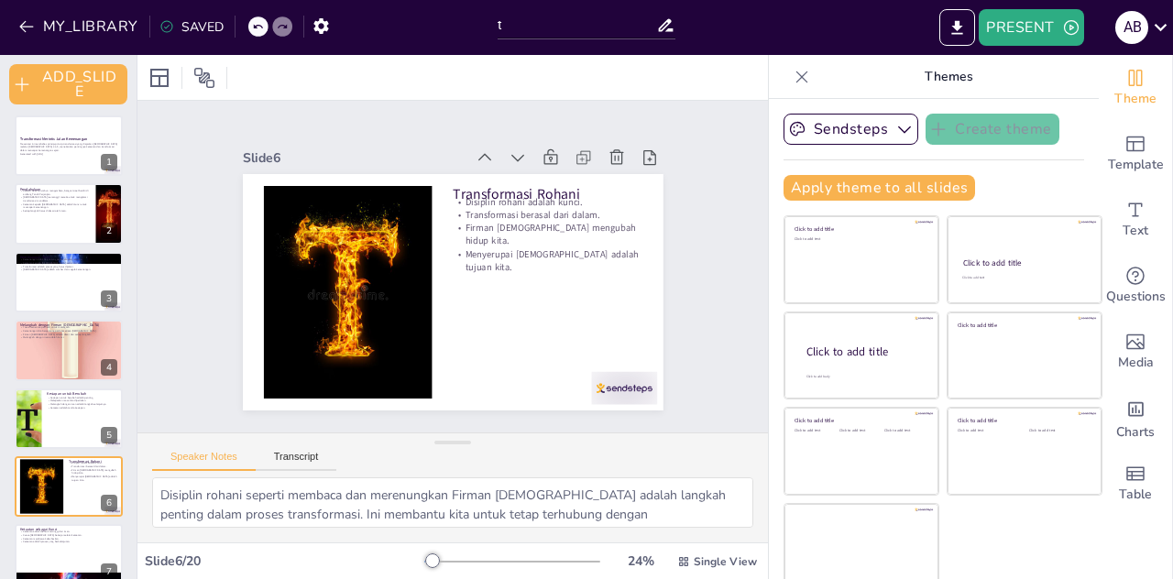
checkbox input "true"
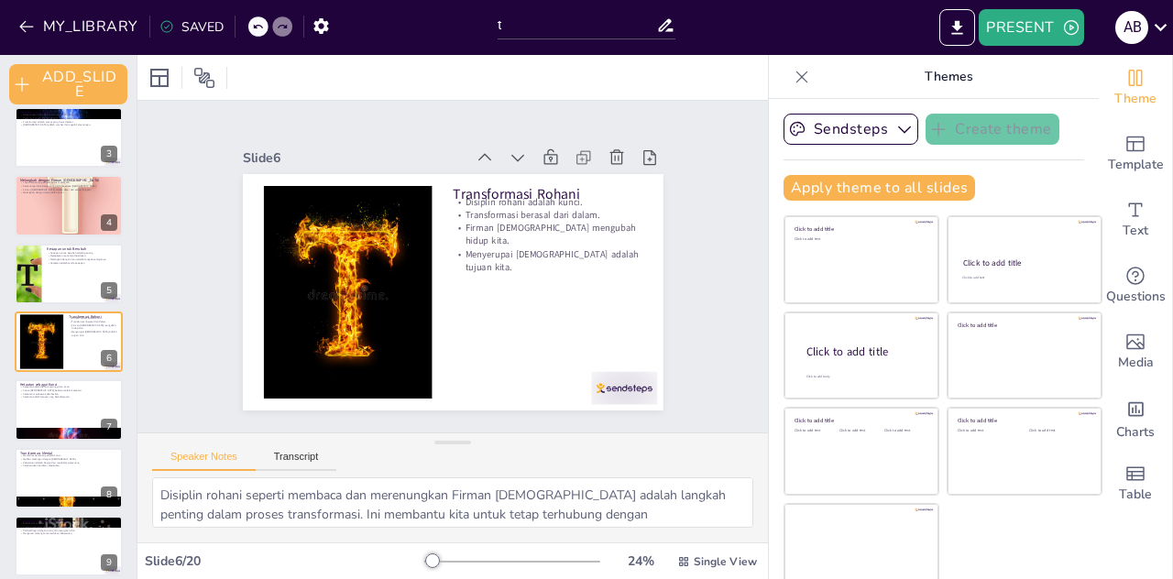
click at [33, 456] on p "Mentalitas pemenang adalah kunci." at bounding box center [68, 456] width 97 height 4
type textarea "Memiliki mentalitas pemenang adalah hal yang penting dalam perjalanan kita. Ini…"
checkbox input "true"
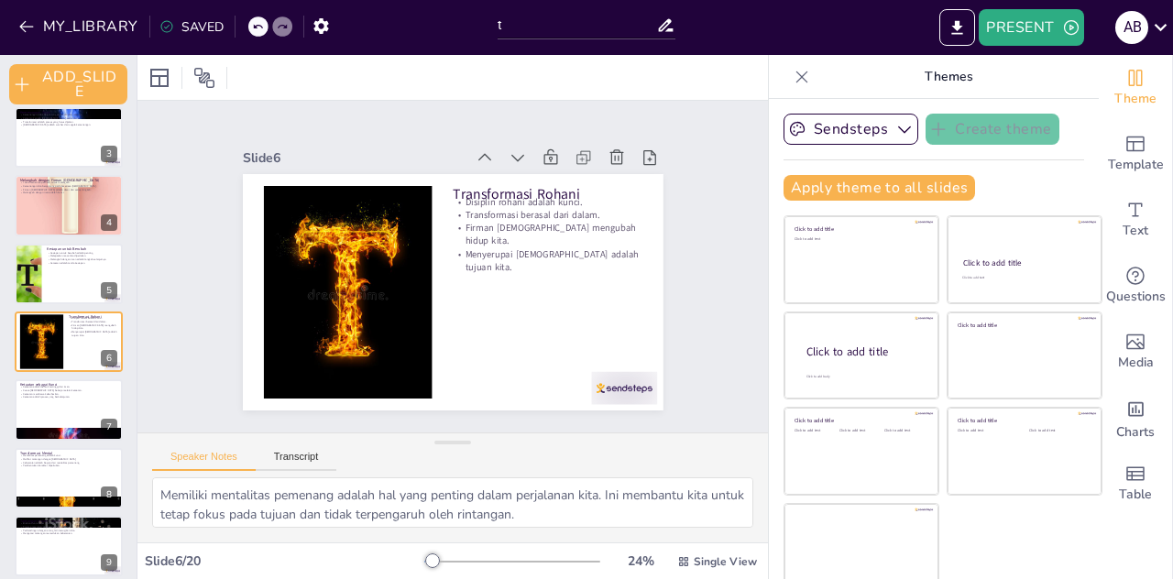
checkbox input "true"
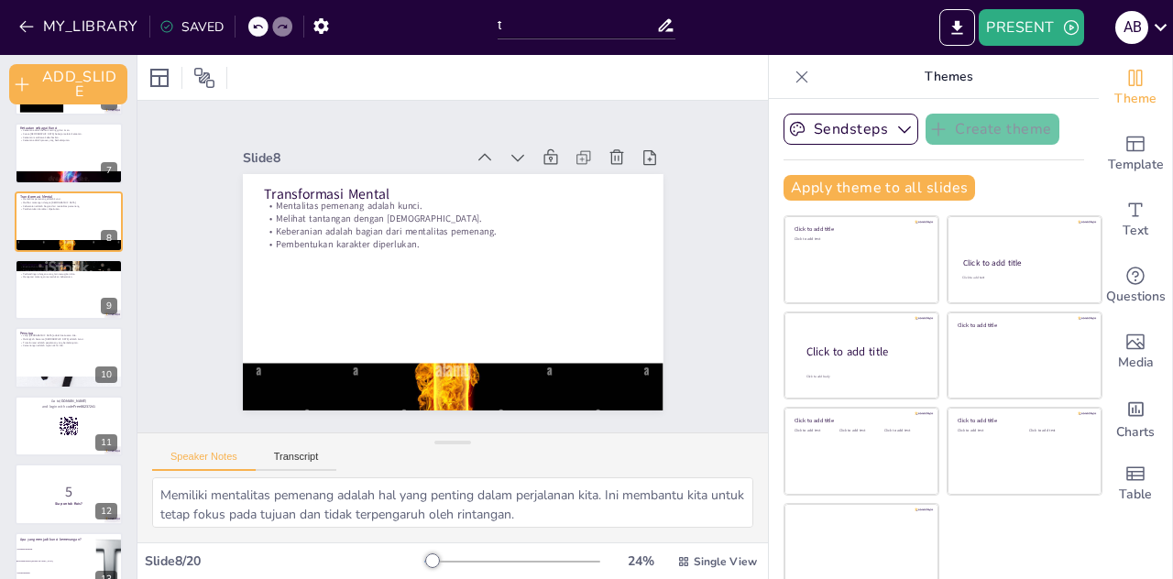
scroll to position [415, 0]
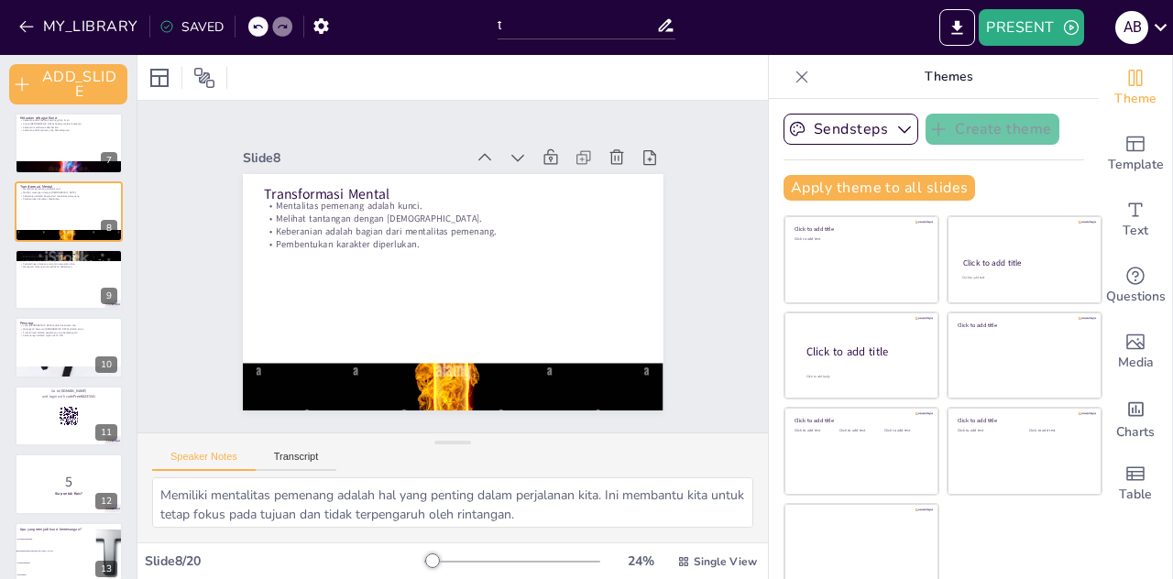
checkbox input "true"
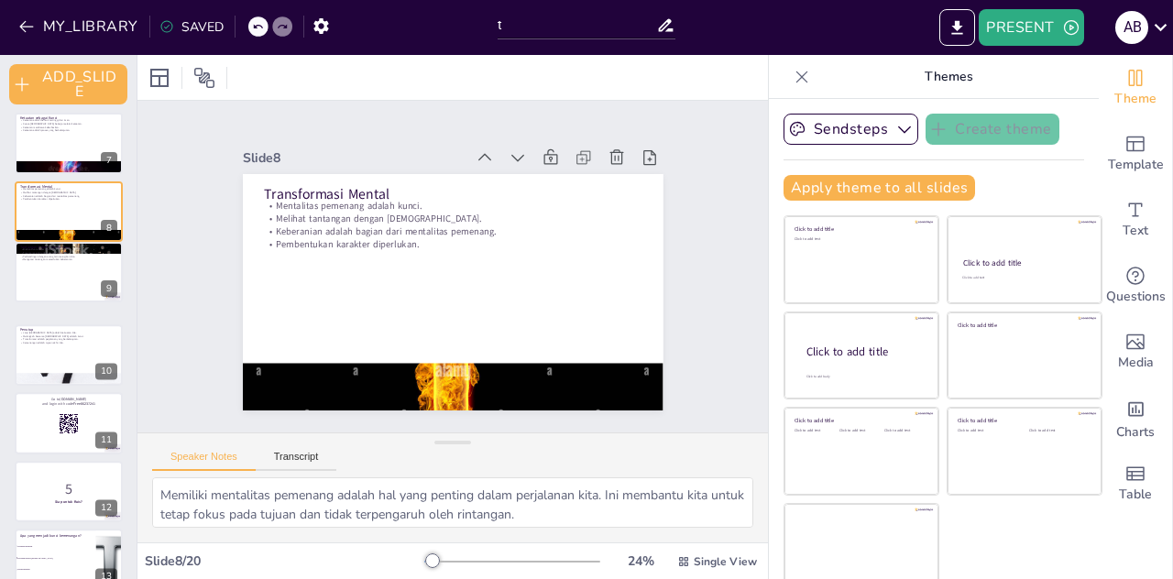
checkbox input "true"
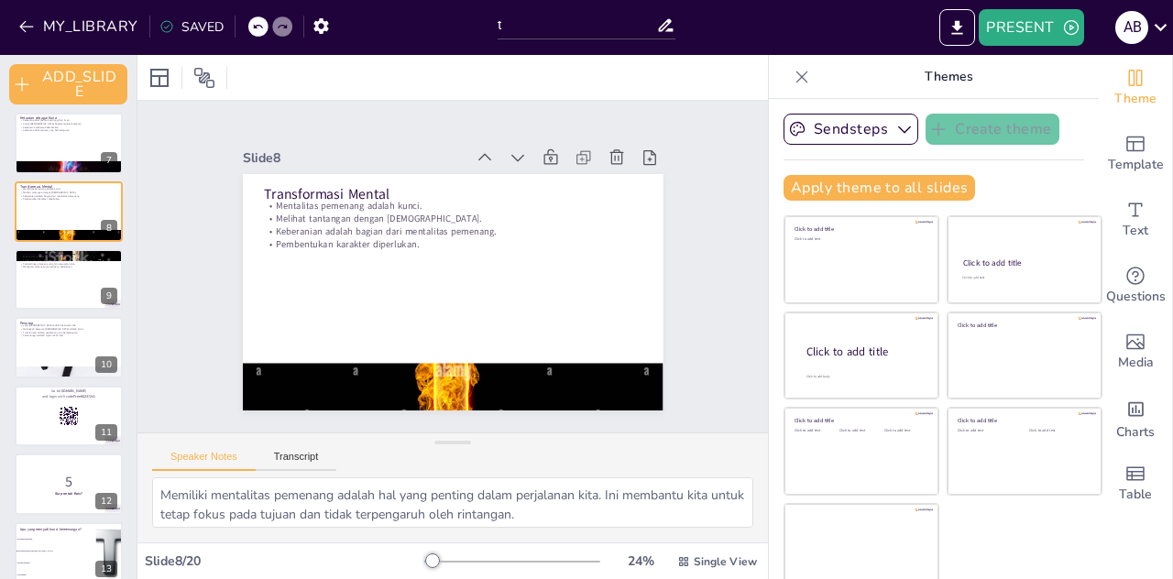
checkbox input "true"
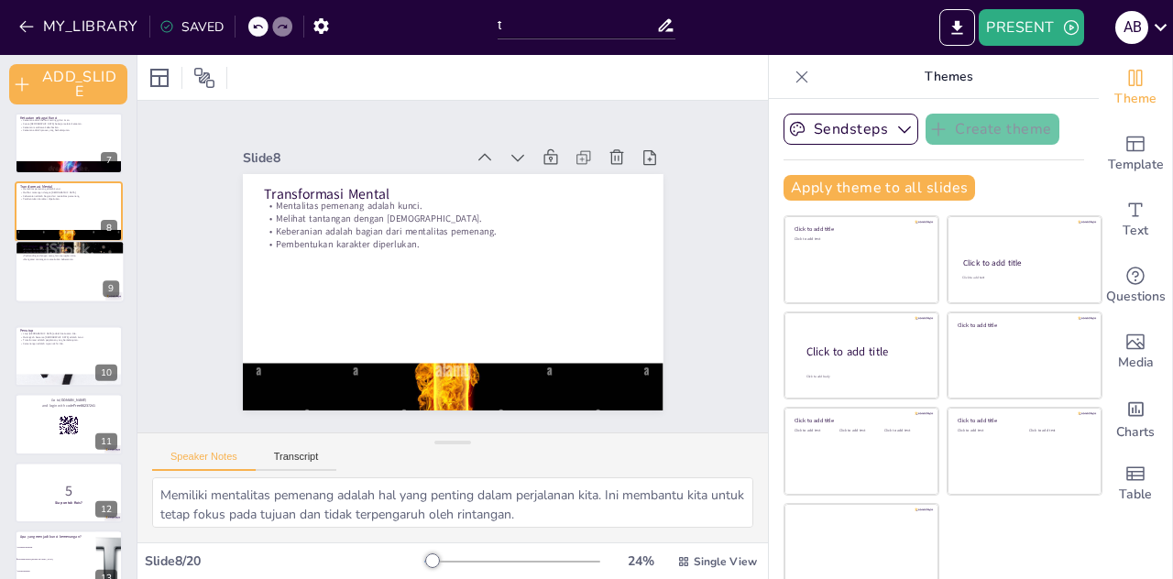
click at [31, 300] on div "Transformasi Merintis Jalan Kemenangan Presentasi ini membahas prinsip-prinsip …" at bounding box center [68, 382] width 137 height 1357
checkbox input "true"
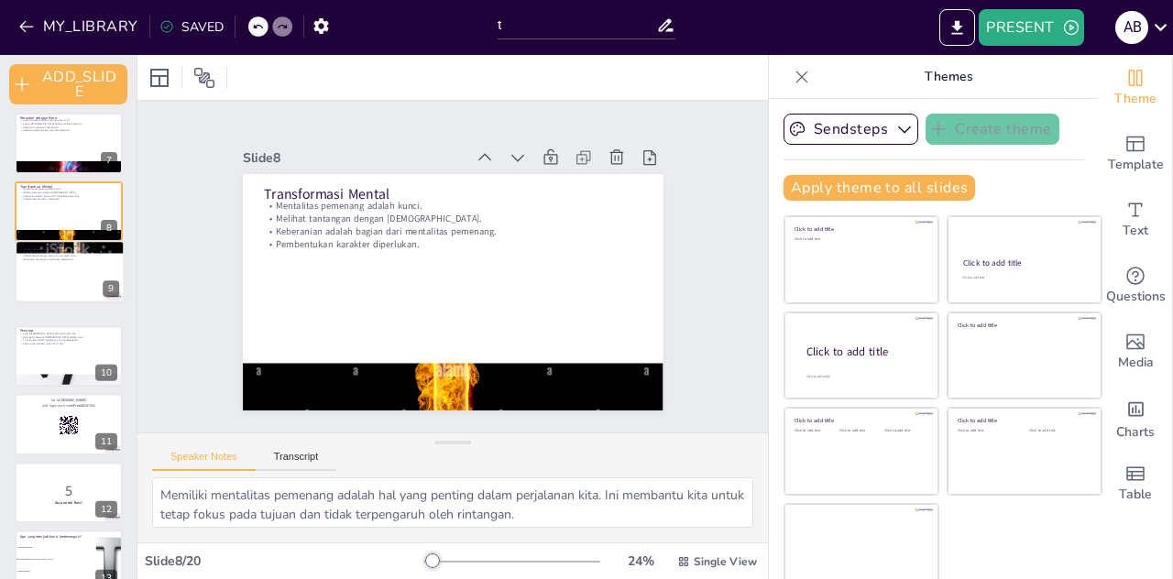
checkbox input "true"
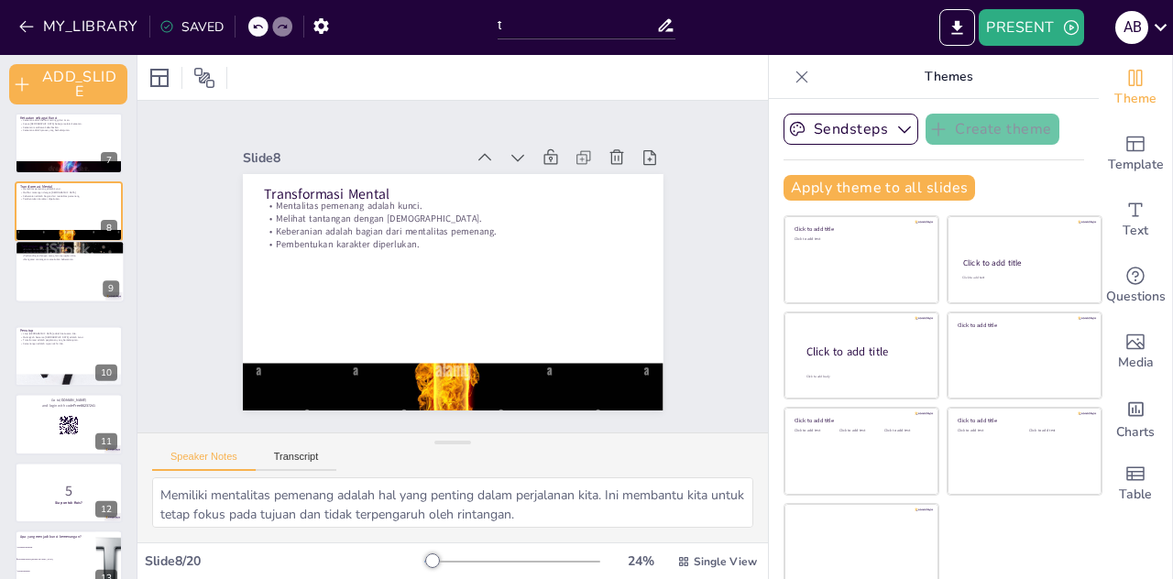
checkbox input "true"
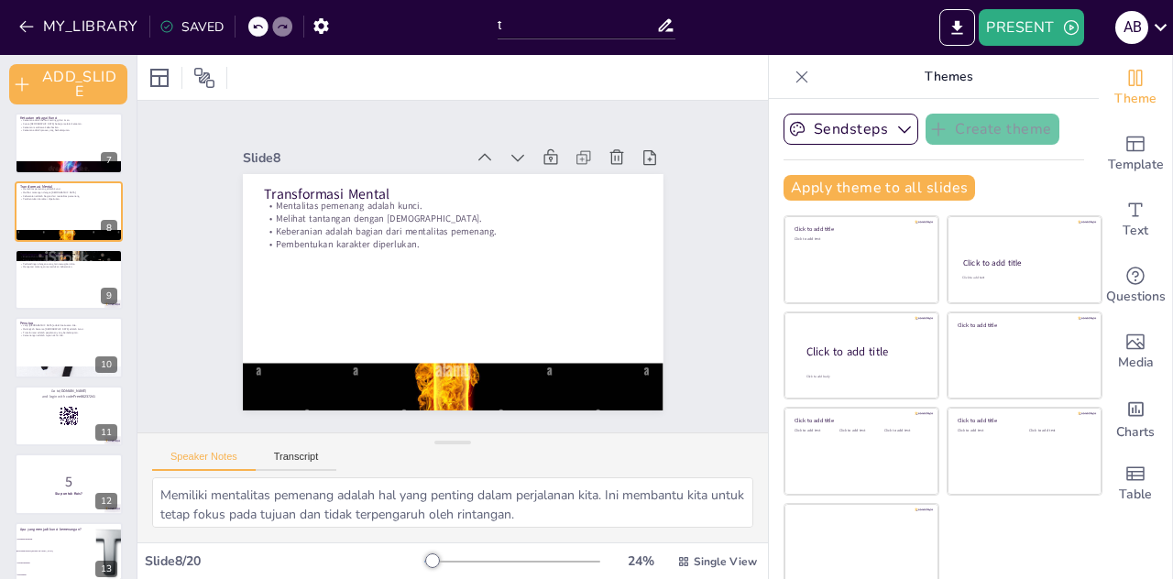
click at [29, 279] on div at bounding box center [69, 279] width 108 height 60
click at [33, 242] on div at bounding box center [69, 211] width 108 height 60
type textarea "Memiliki mentalitas pemenang adalah hal yang penting dalam perjalanan kita. Ini…"
checkbox input "true"
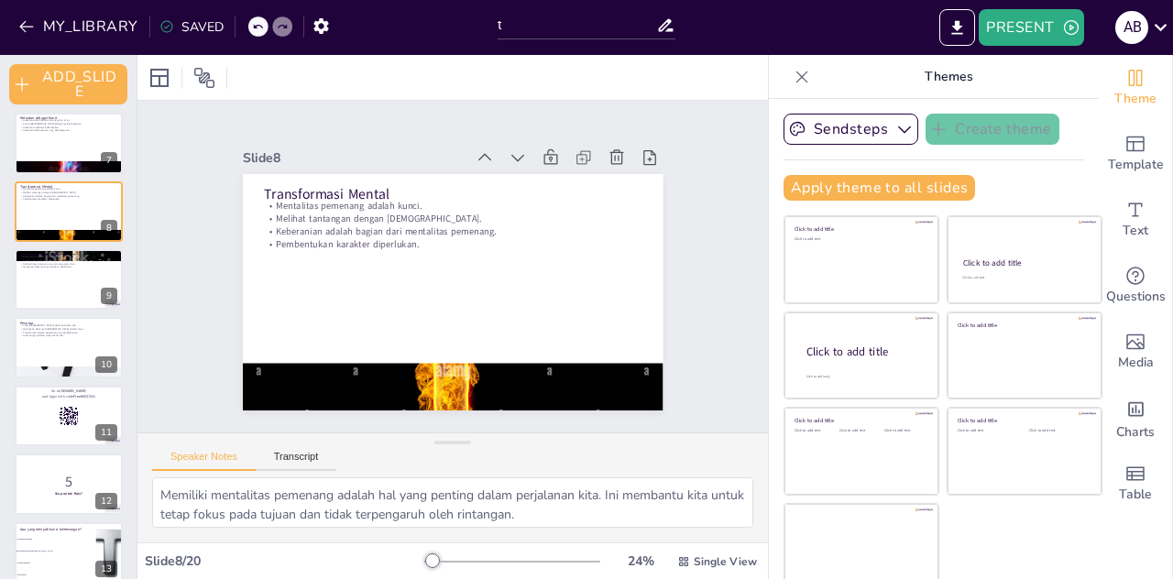
checkbox input "true"
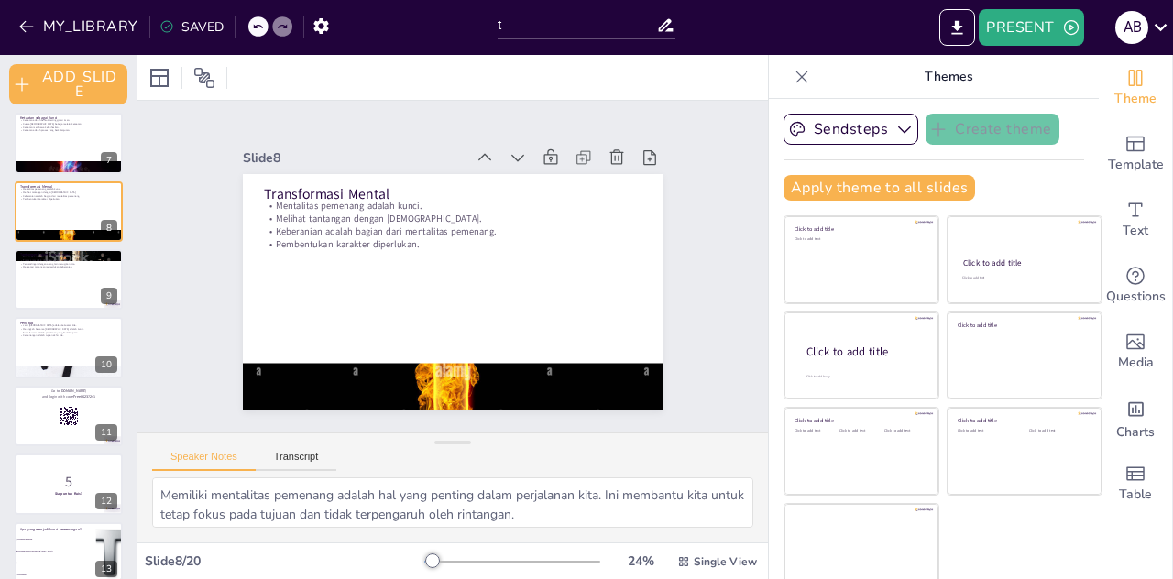
checkbox input "true"
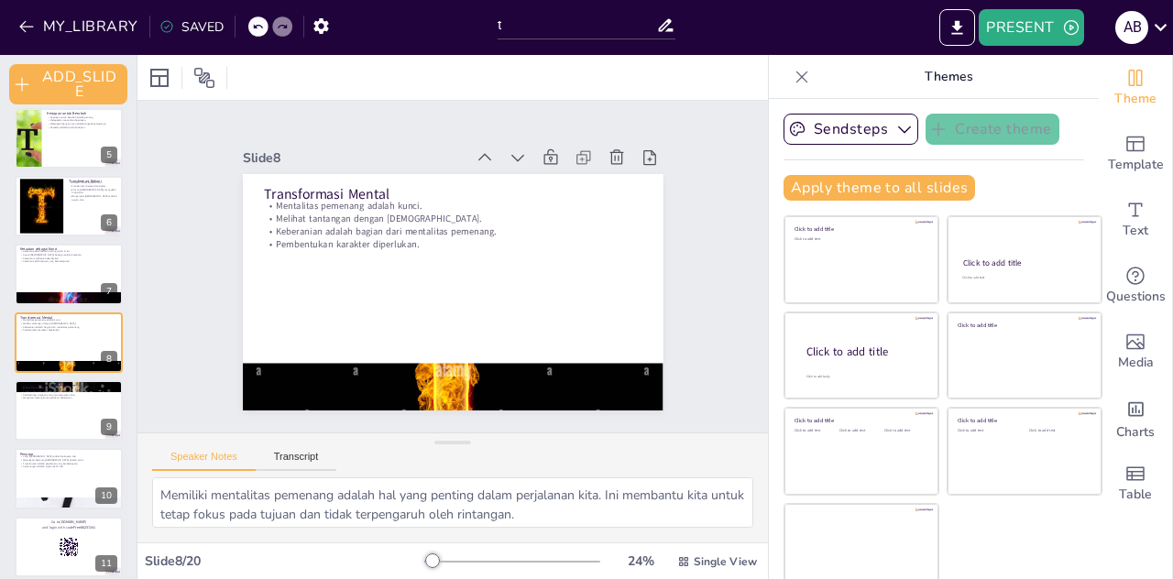
checkbox input "true"
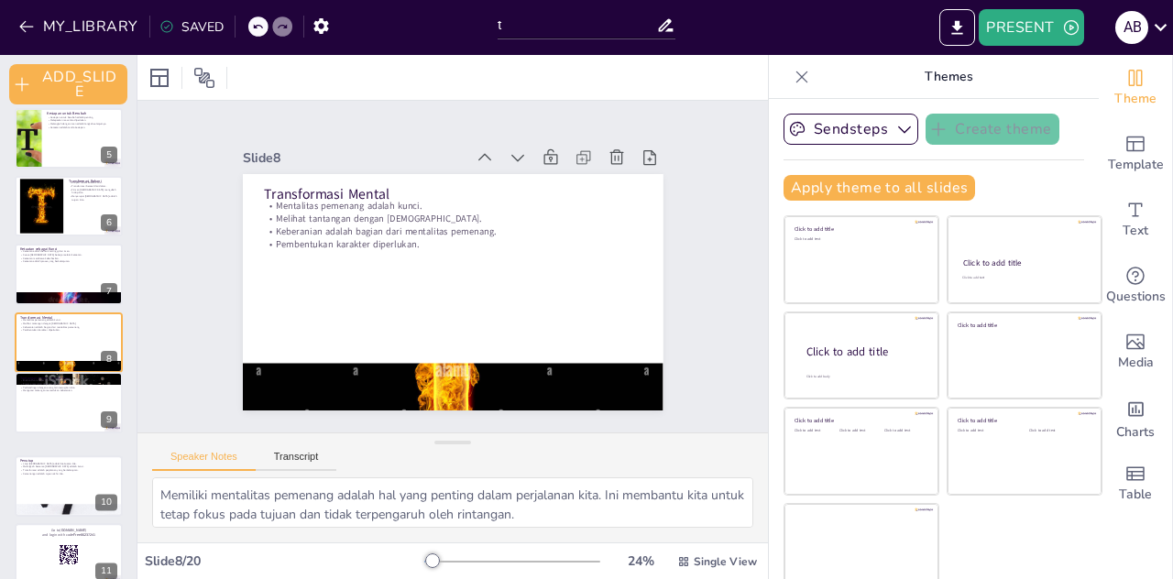
click at [29, 420] on div at bounding box center [69, 402] width 108 height 60
type textarea "Suara dunia sering kali berbisik dalam hati kita, meragukan kemampuan kita. Kit…"
checkbox input "true"
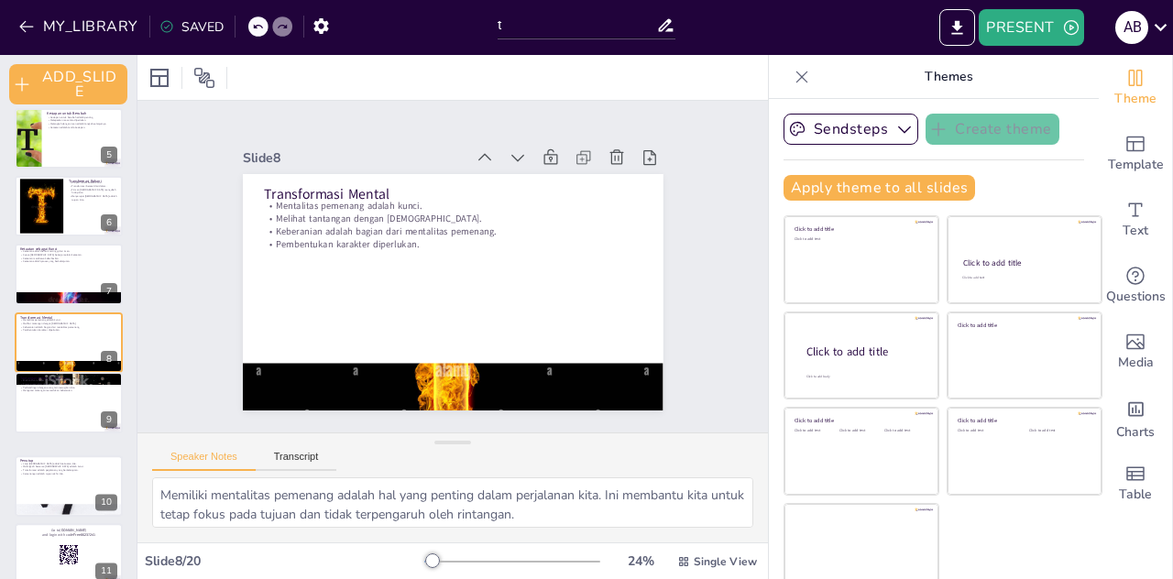
checkbox input "true"
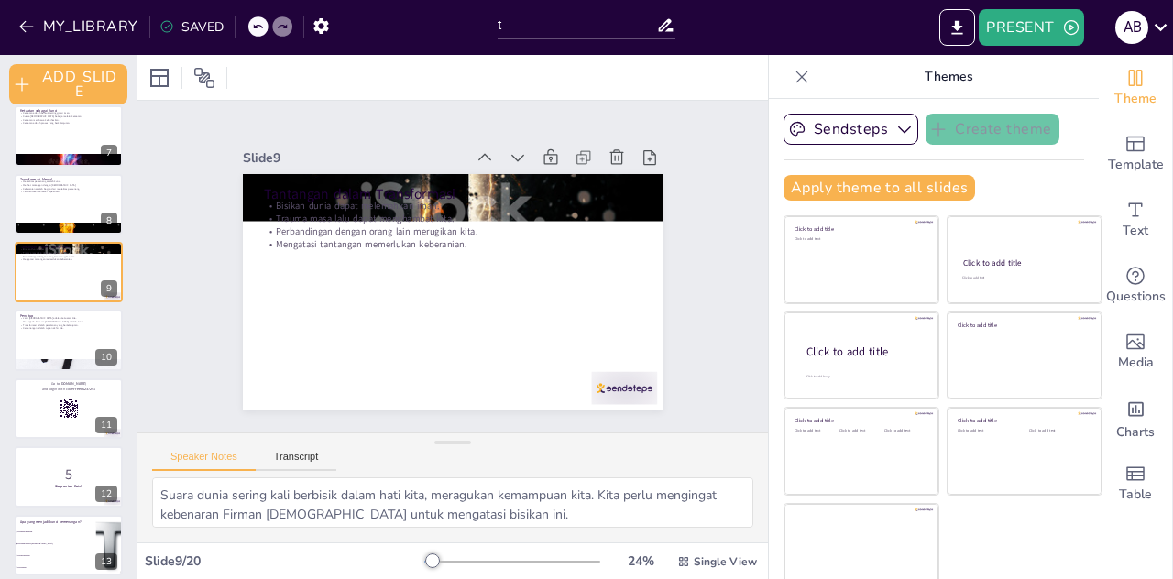
scroll to position [423, 0]
checkbox input "true"
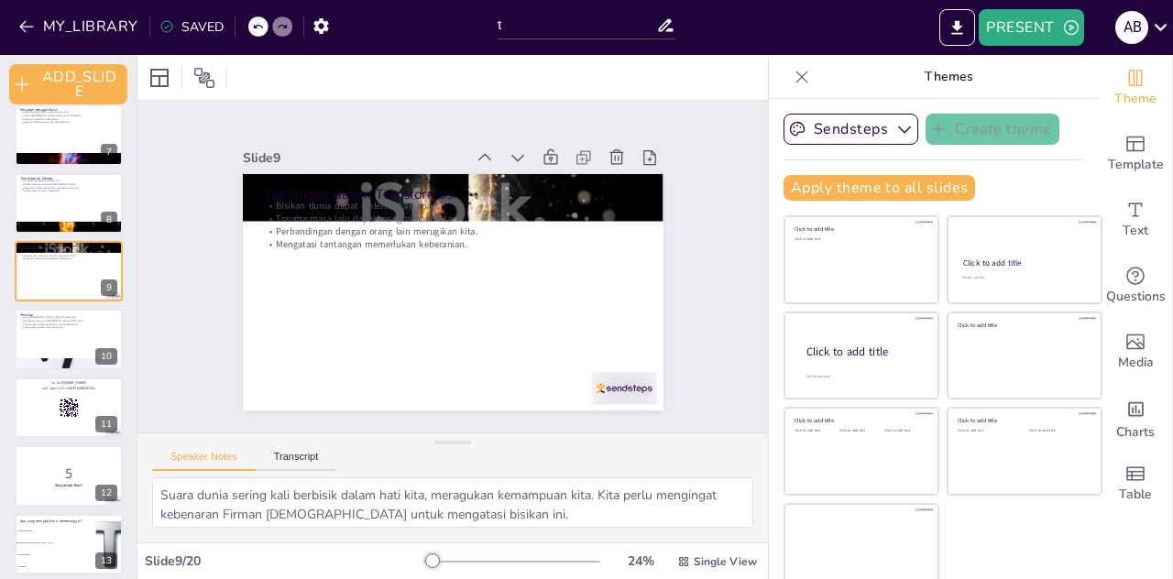
checkbox input "true"
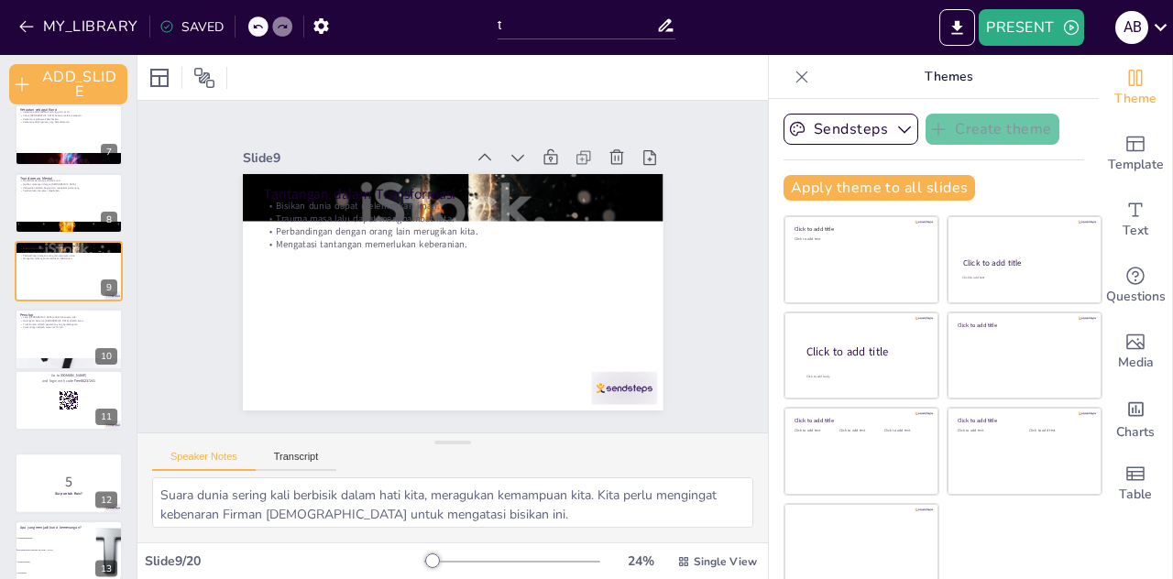
checkbox input "true"
click at [22, 396] on div at bounding box center [69, 407] width 108 height 60
checkbox input "true"
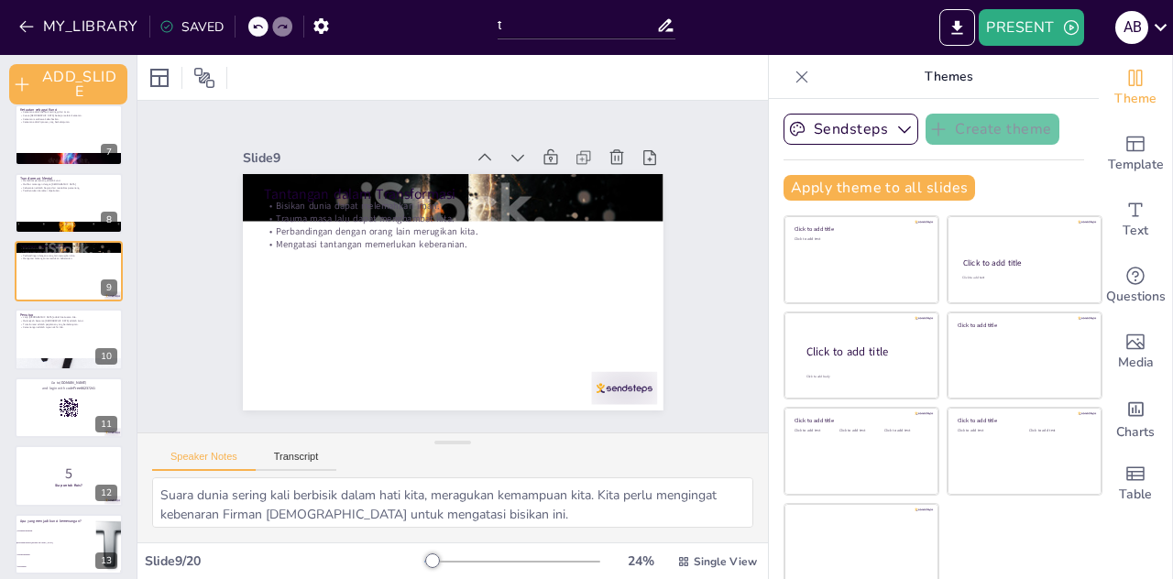
checkbox input "true"
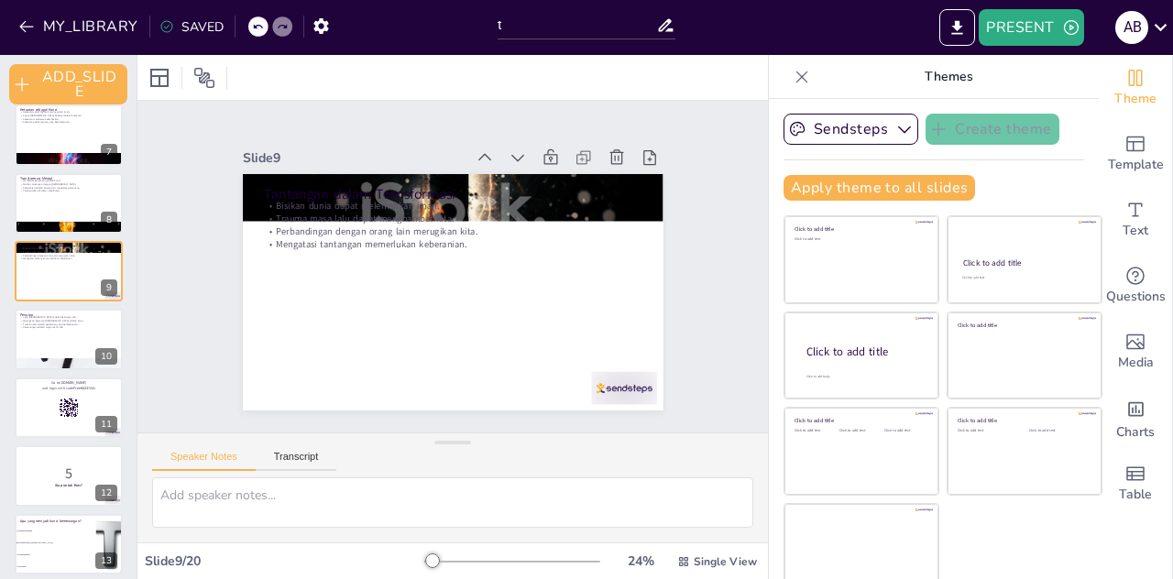
click at [16, 445] on div "5 Siap untuk Kuis? 12" at bounding box center [69, 475] width 108 height 60
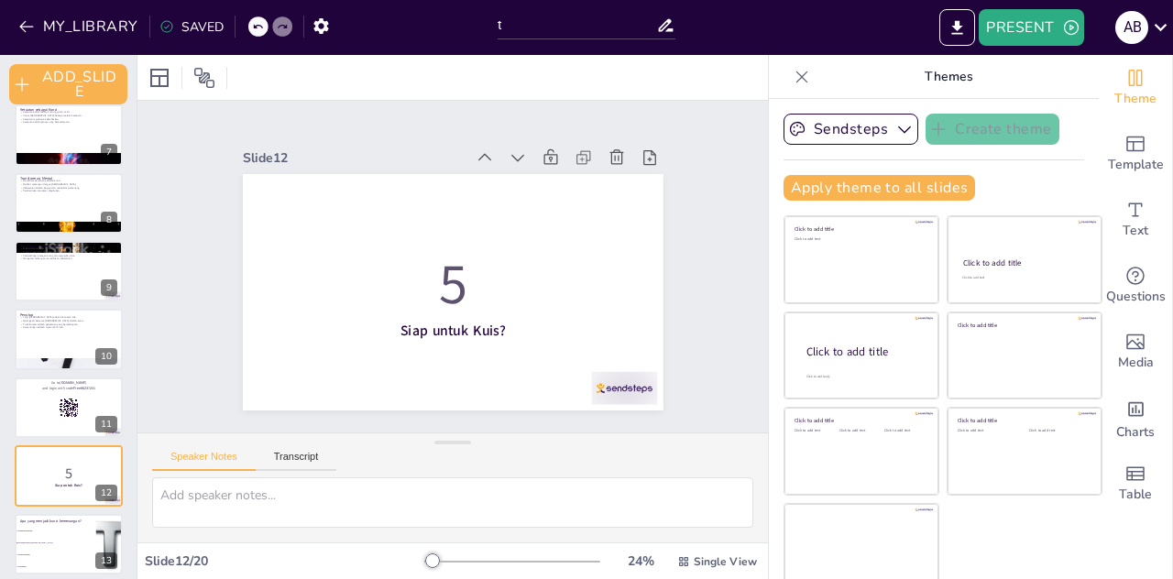
checkbox input "true"
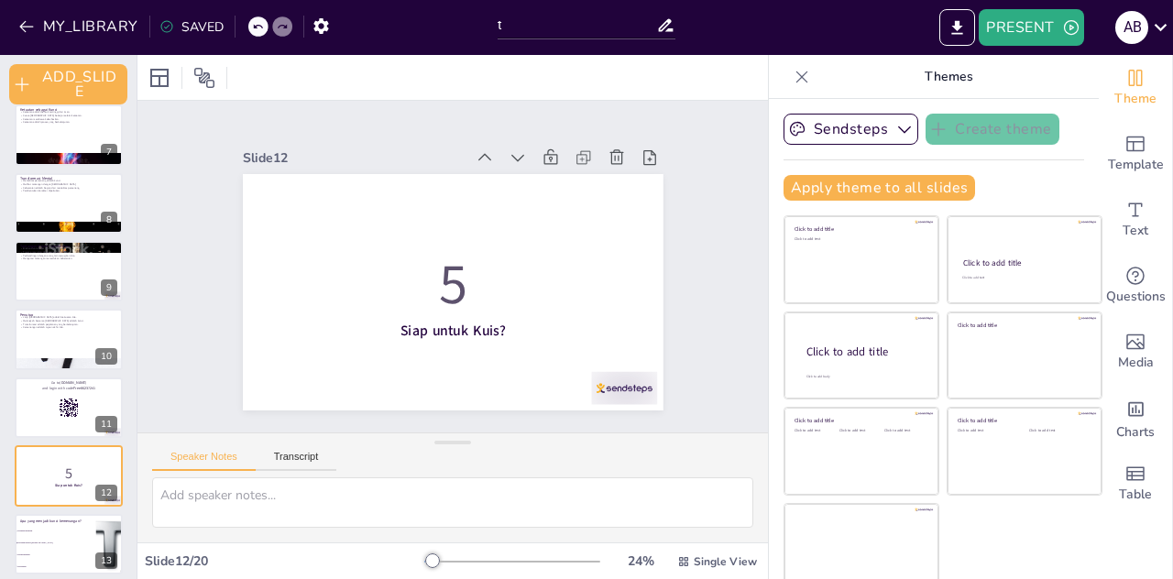
checkbox input "true"
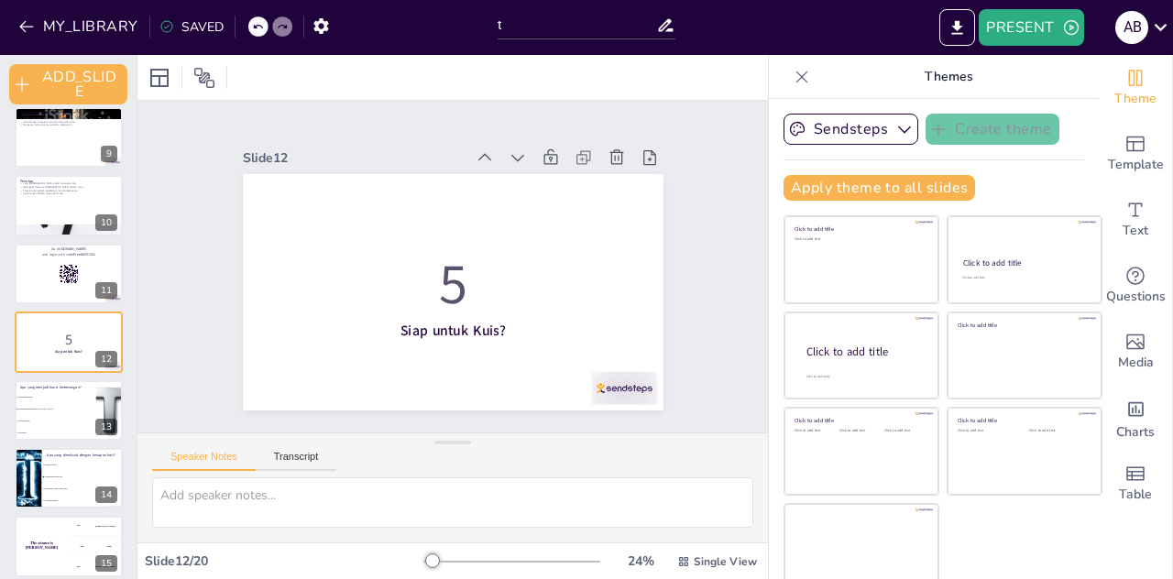
checkbox input "true"
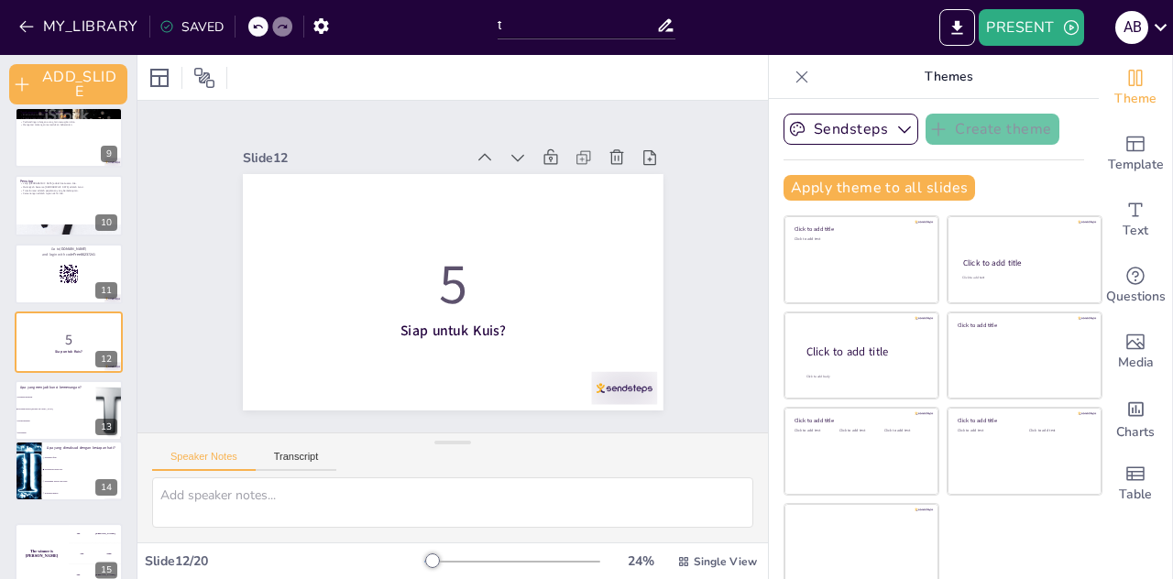
click at [16, 489] on div at bounding box center [28, 471] width 60 height 60
type textarea "Kesiapan hati mencakup melepaskan masa lalu dan bersiap untuk menerima rencana …"
checkbox input "true"
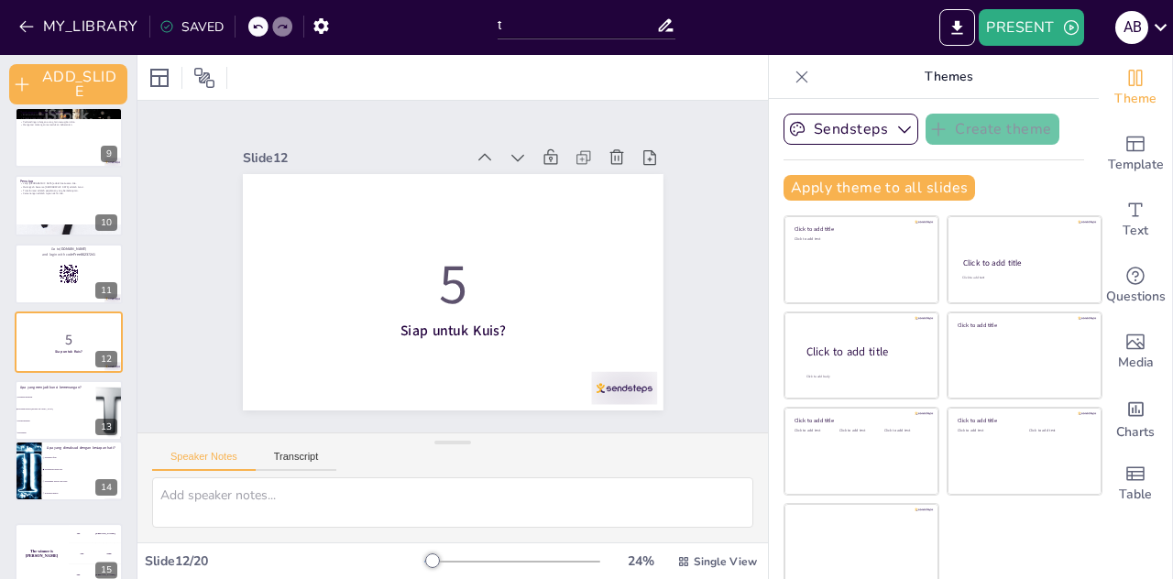
checkbox input "true"
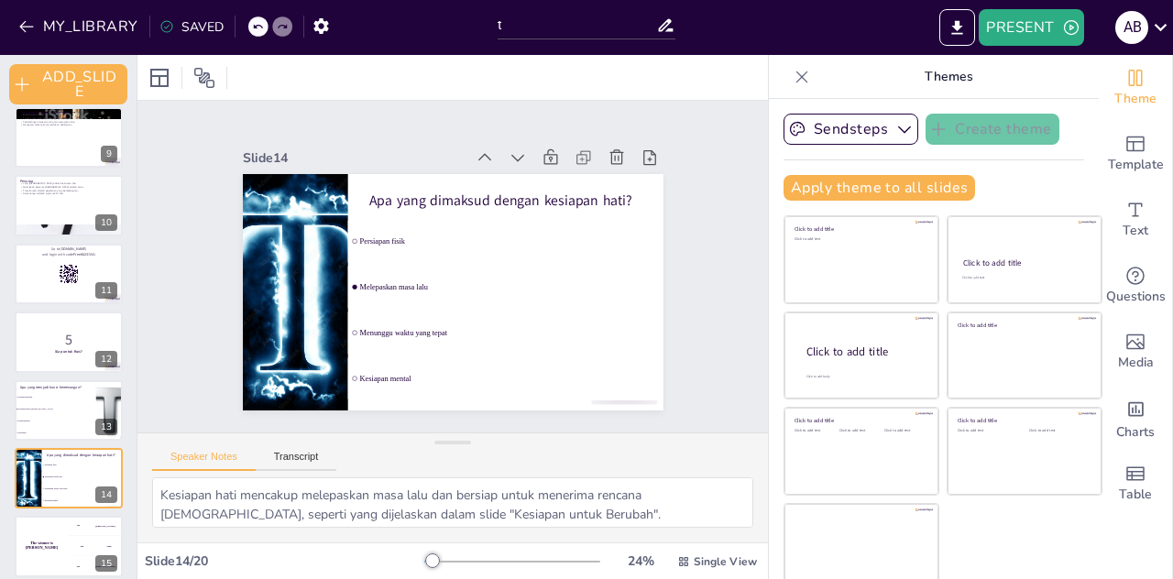
scroll to position [686, 0]
